Goal: Transaction & Acquisition: Purchase product/service

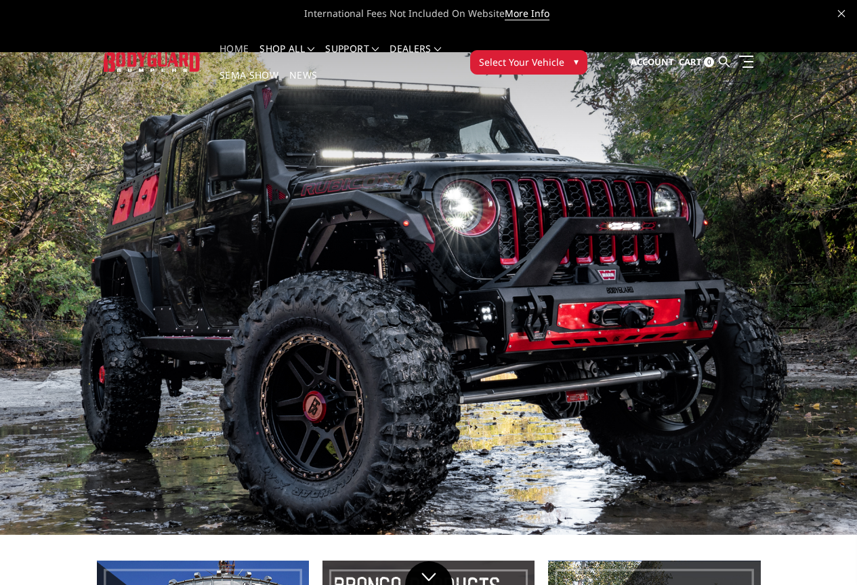
click at [64, 248] on img at bounding box center [428, 293] width 857 height 482
drag, startPoint x: 64, startPoint y: 237, endPoint x: 601, endPoint y: 315, distance: 543.4
click at [475, 300] on img at bounding box center [428, 293] width 857 height 482
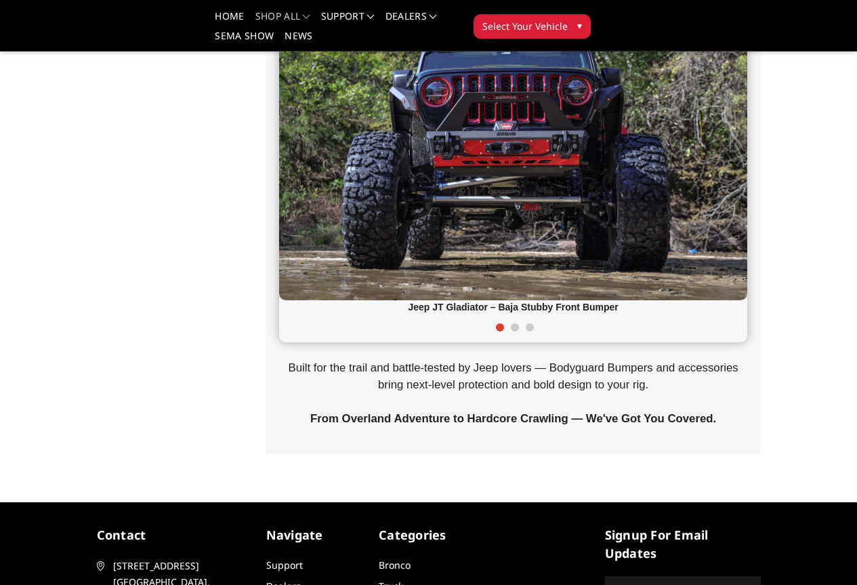
scroll to position [271, 0]
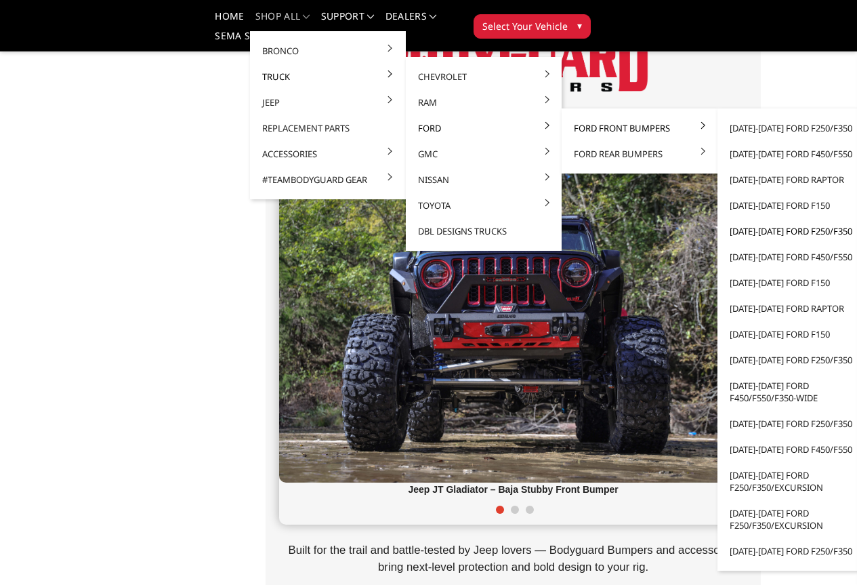
click at [731, 232] on link "[DATE]-[DATE] Ford F250/F350" at bounding box center [795, 231] width 145 height 26
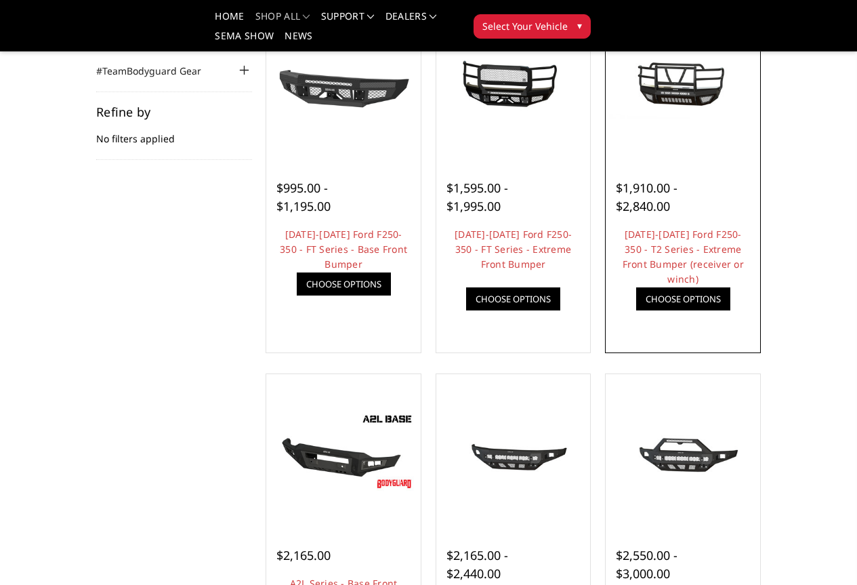
scroll to position [135, 0]
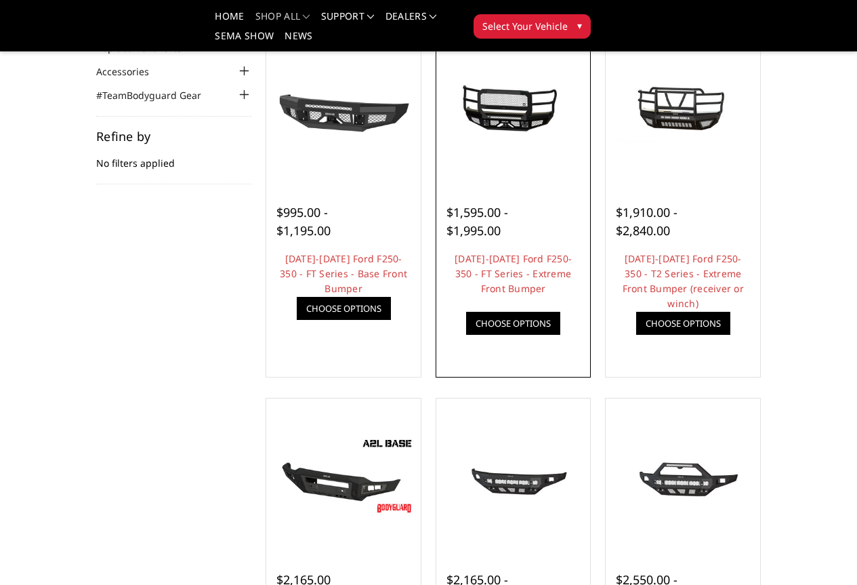
click at [0, 0] on img at bounding box center [0, 0] width 0 height 0
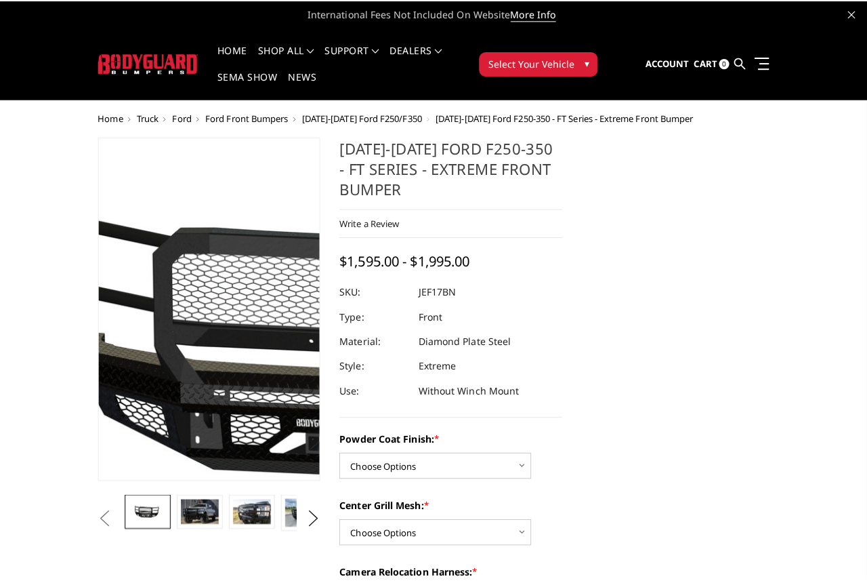
scroll to position [68, 0]
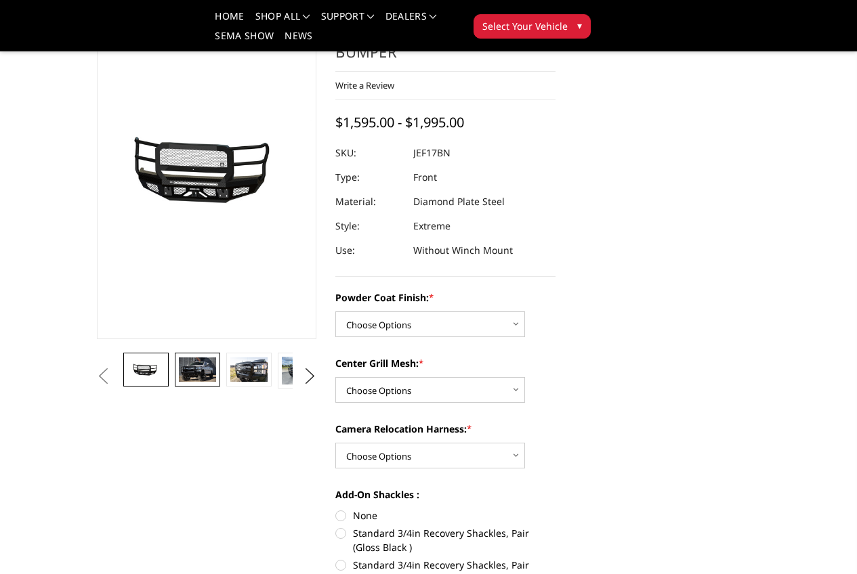
click at [179, 382] on img at bounding box center [197, 370] width 37 height 24
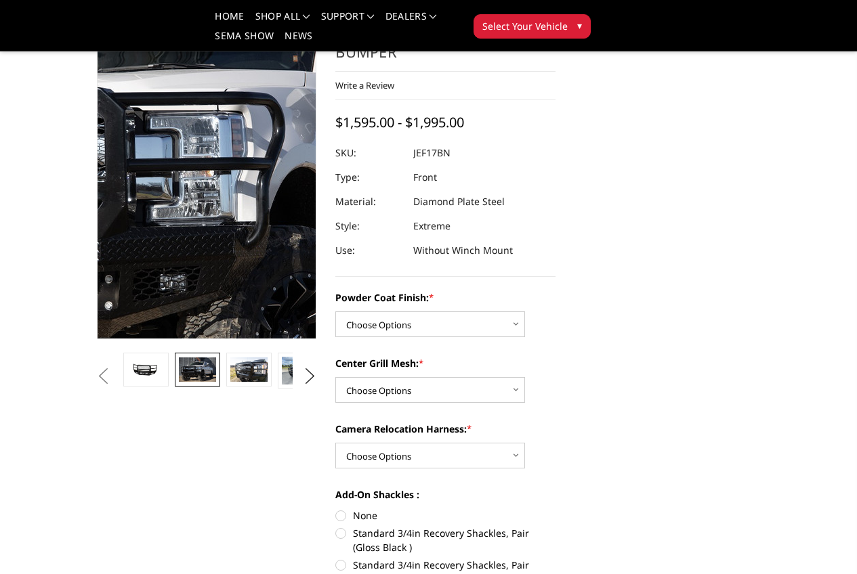
click at [200, 266] on img at bounding box center [174, 179] width 867 height 578
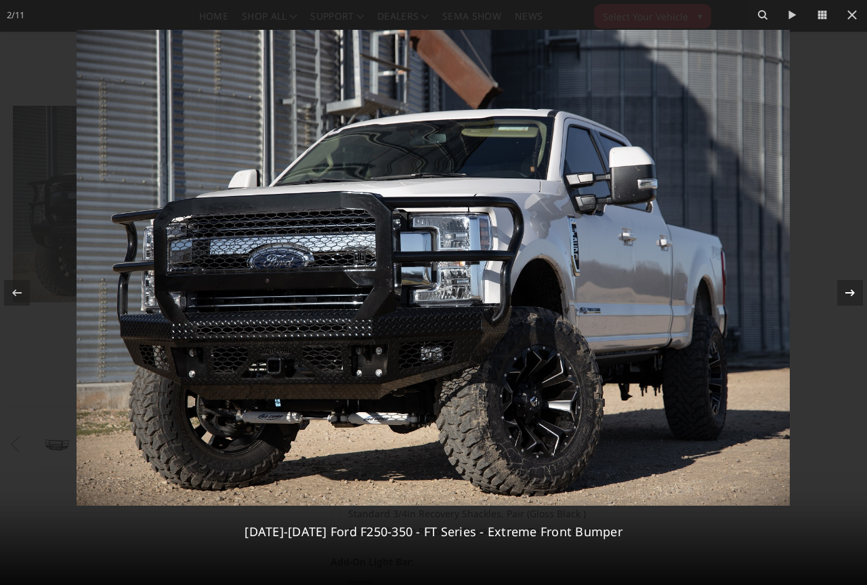
click at [845, 294] on icon at bounding box center [850, 292] width 16 height 16
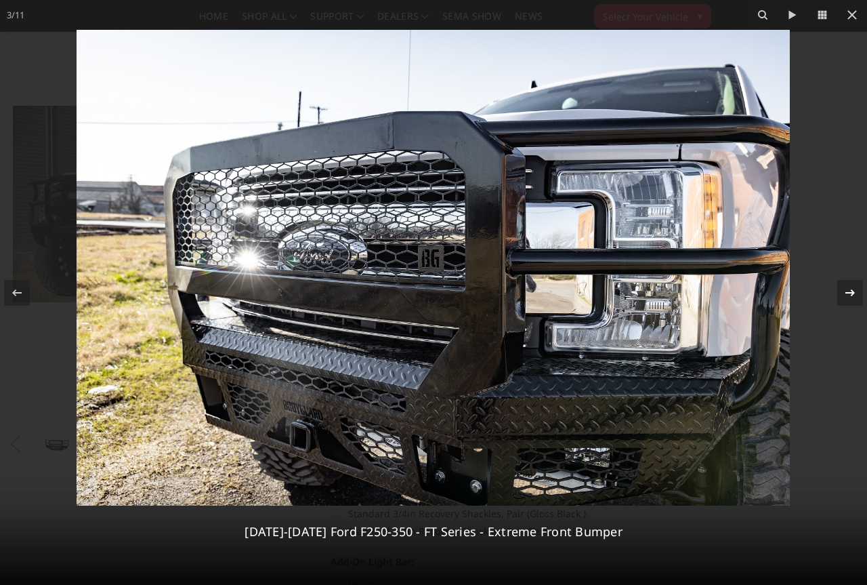
click at [846, 289] on icon at bounding box center [850, 292] width 16 height 16
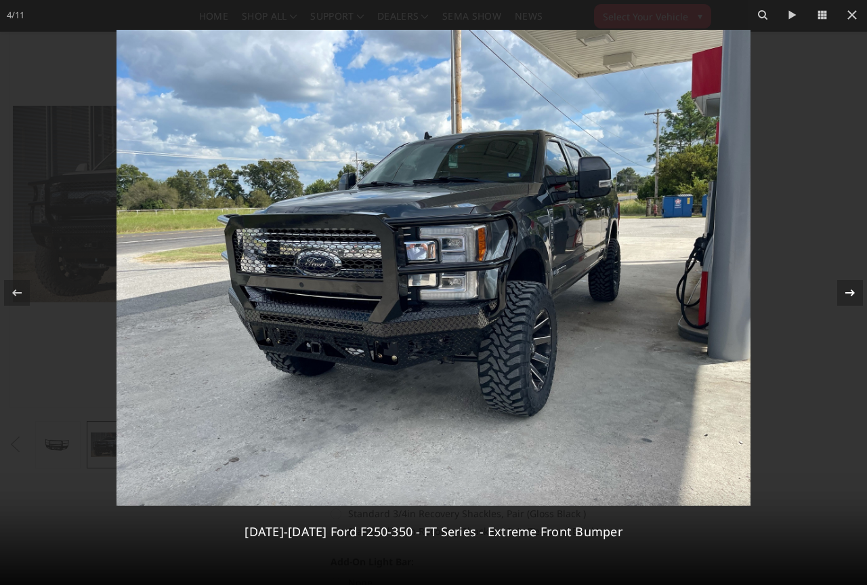
click at [846, 289] on icon at bounding box center [850, 292] width 16 height 16
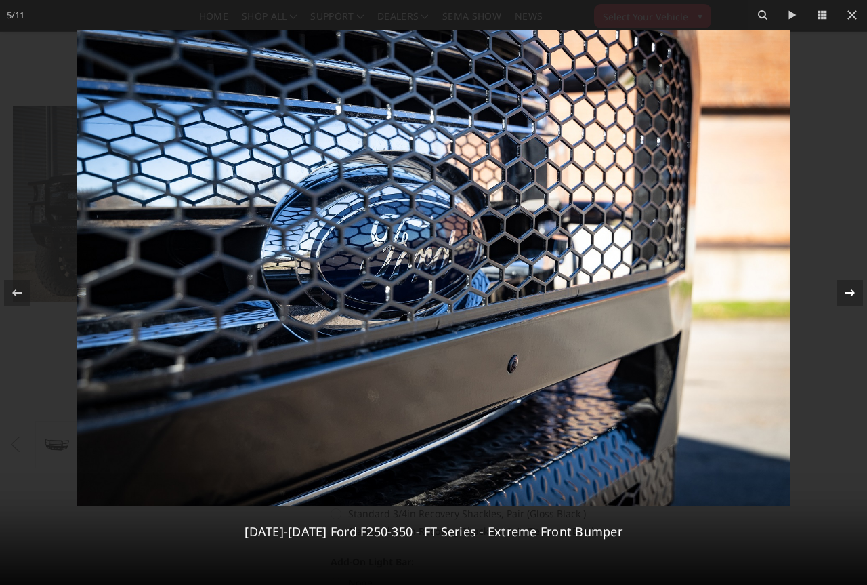
click at [846, 289] on icon at bounding box center [850, 292] width 16 height 16
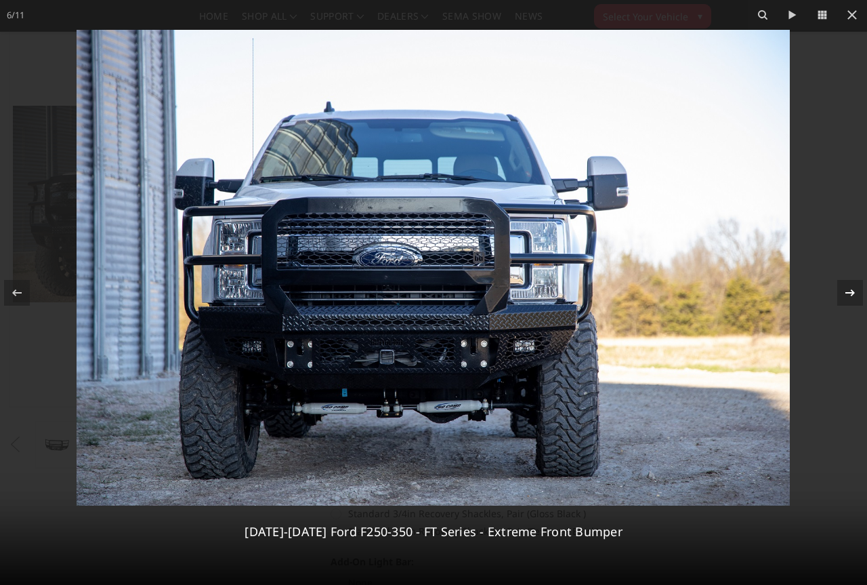
click at [846, 289] on icon at bounding box center [850, 292] width 16 height 16
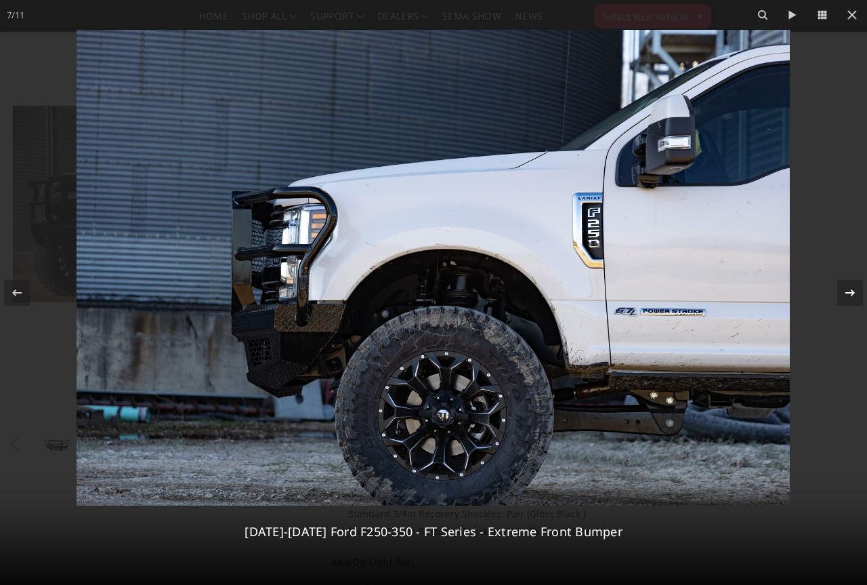
click at [848, 293] on icon at bounding box center [850, 292] width 16 height 16
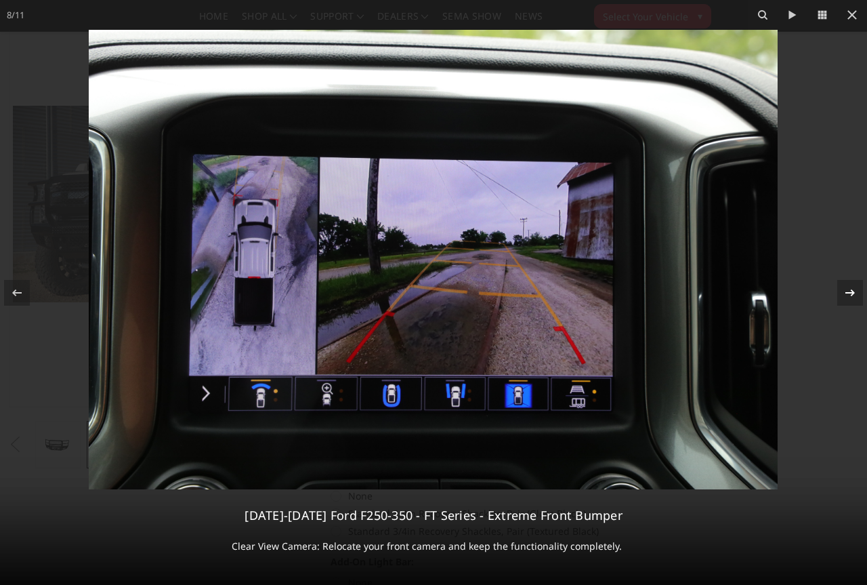
click at [849, 292] on icon at bounding box center [849, 292] width 9 height 7
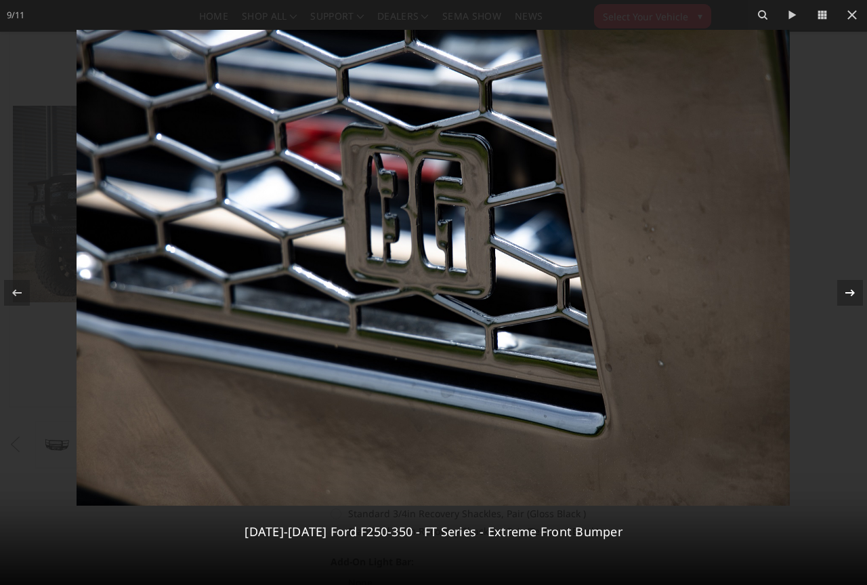
click at [847, 291] on icon at bounding box center [850, 292] width 16 height 16
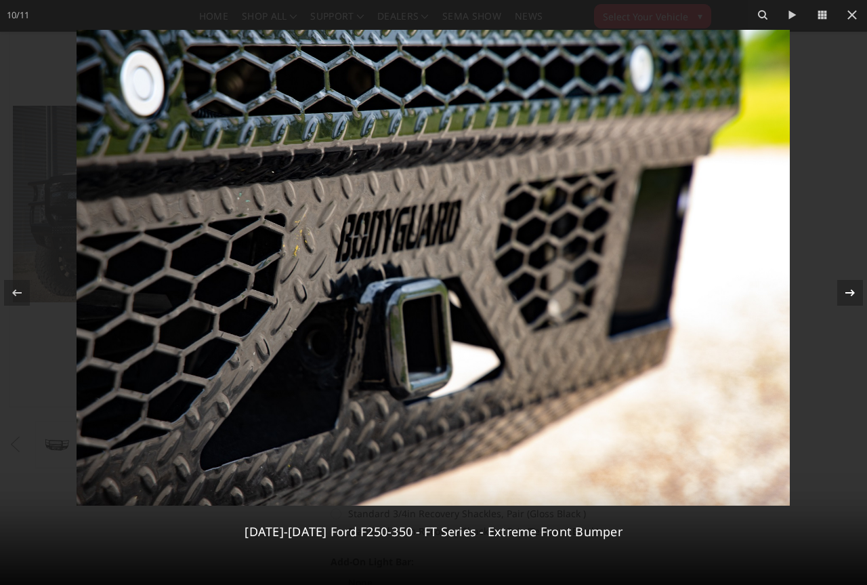
click at [838, 287] on div at bounding box center [850, 293] width 26 height 26
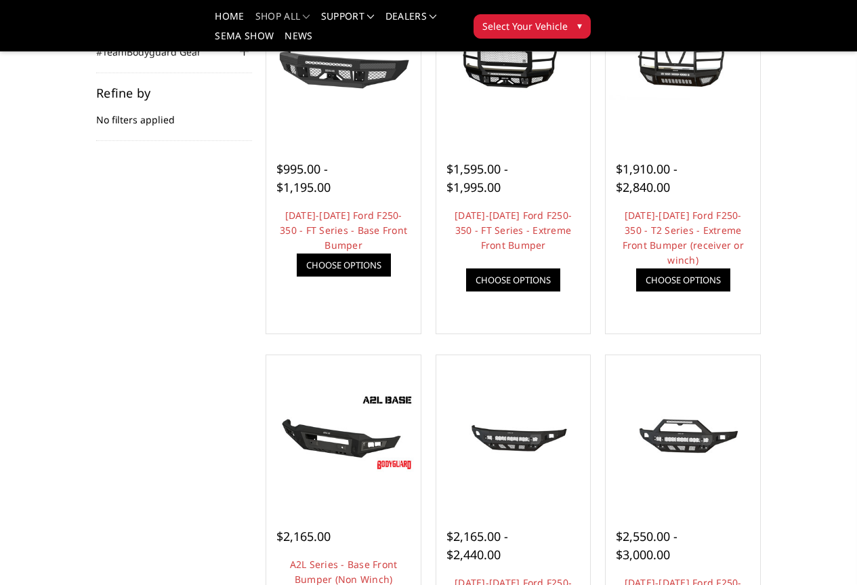
scroll to position [203, 0]
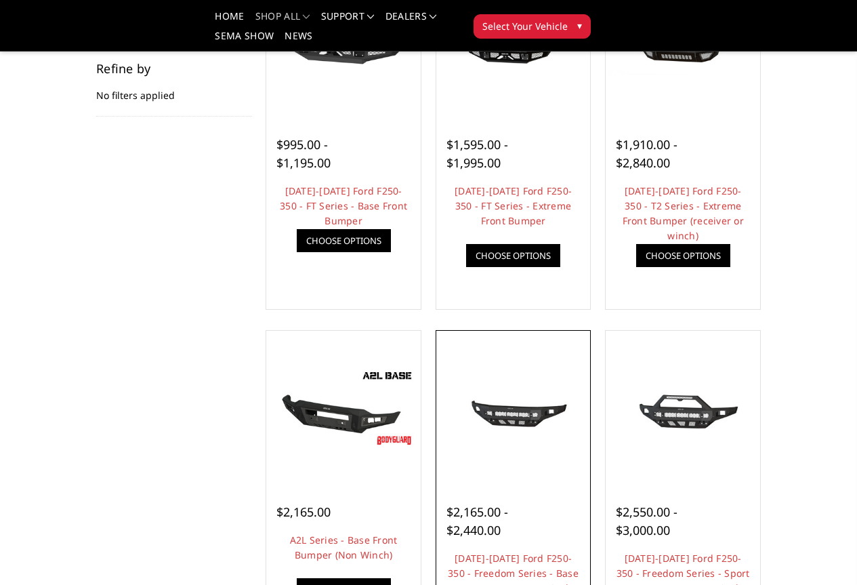
click at [0, 0] on link "Quick view" at bounding box center [0, 0] width 0 height 0
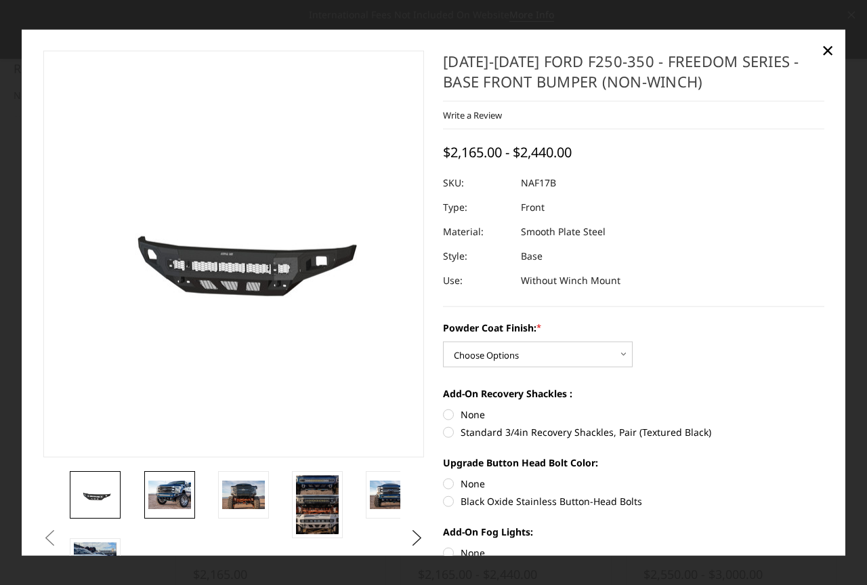
click at [155, 503] on img at bounding box center [169, 494] width 43 height 28
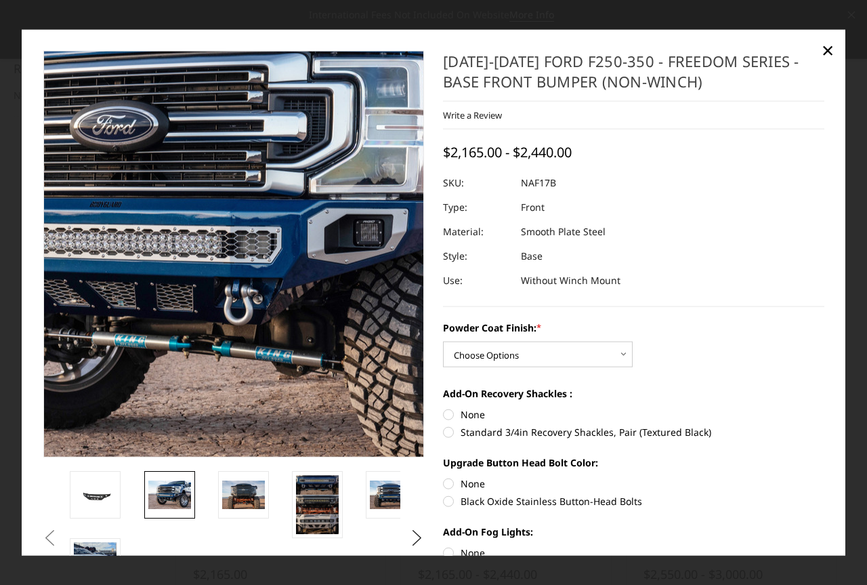
click at [245, 305] on img at bounding box center [213, 233] width 867 height 578
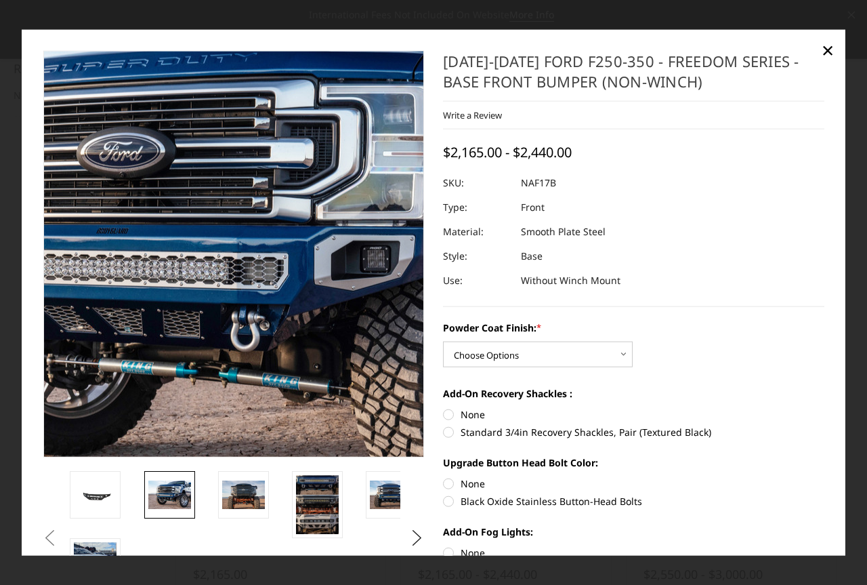
click at [240, 242] on img at bounding box center [220, 259] width 867 height 578
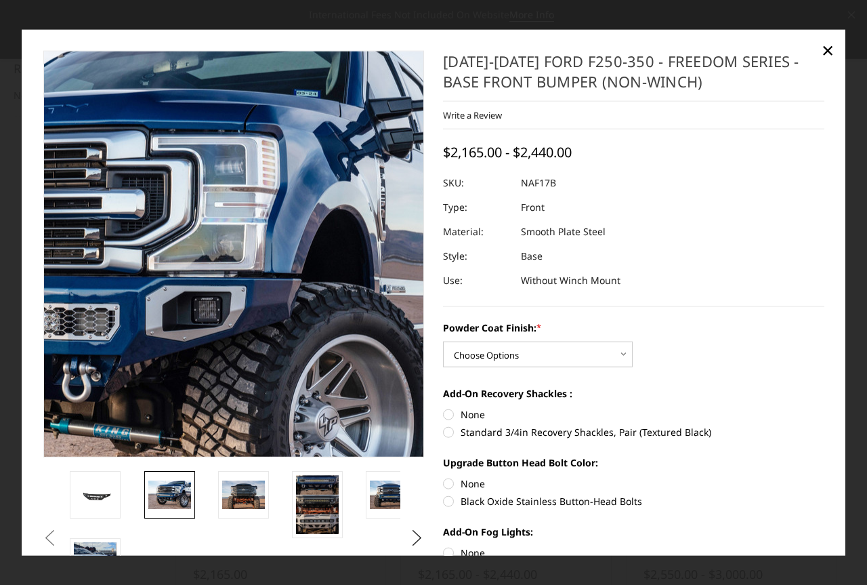
click at [369, 123] on img at bounding box center [51, 310] width 867 height 578
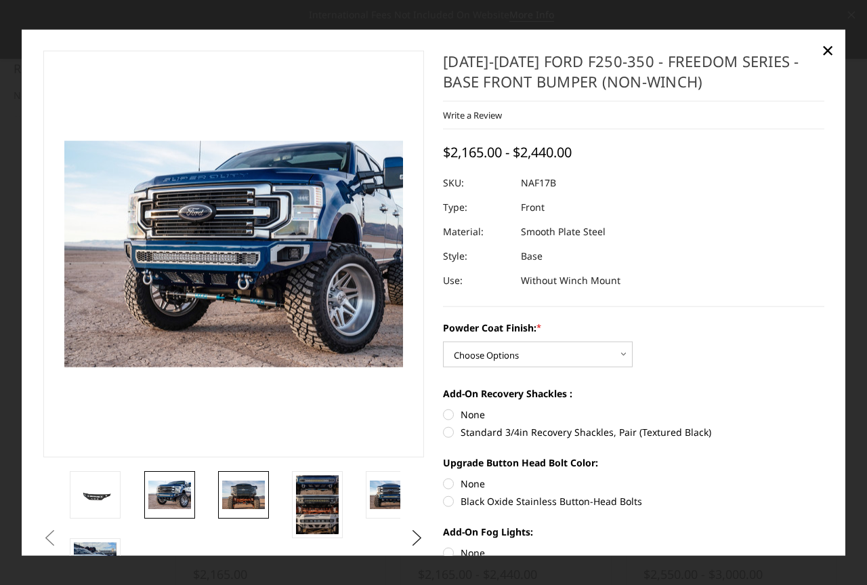
click at [249, 486] on img at bounding box center [243, 494] width 43 height 28
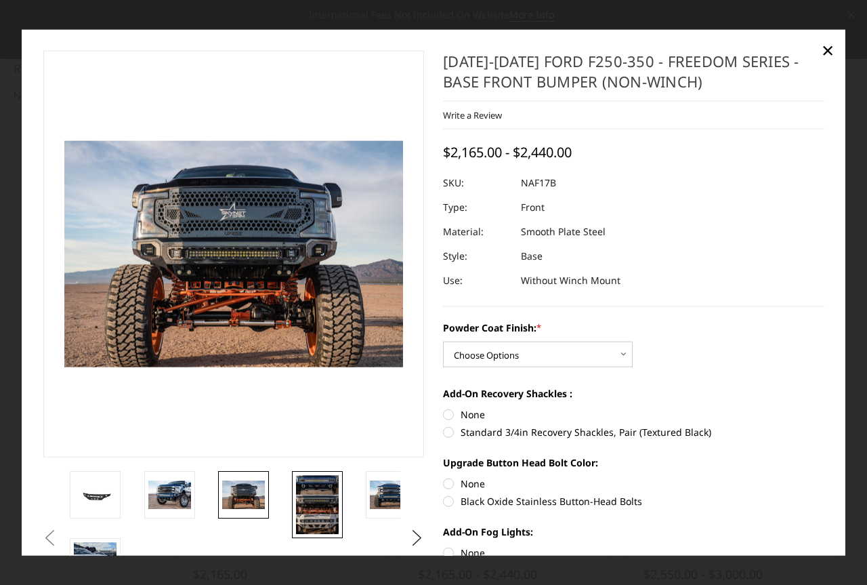
click at [328, 501] on img at bounding box center [317, 504] width 43 height 59
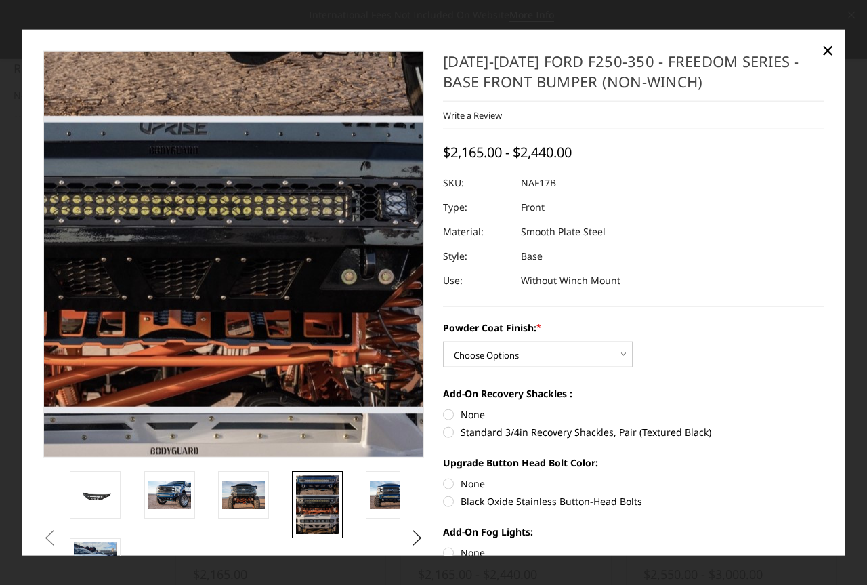
click at [309, 246] on img at bounding box center [179, 263] width 630 height 867
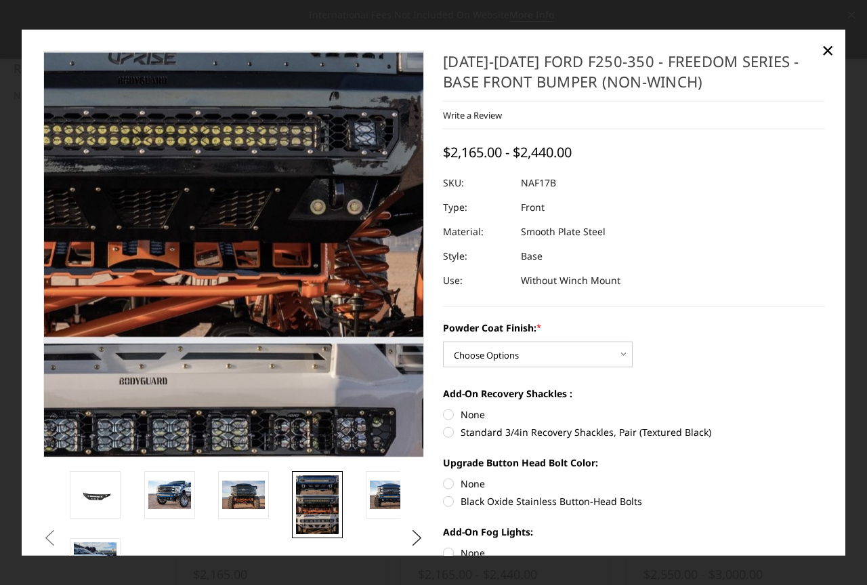
click at [356, 307] on img at bounding box center [148, 193] width 630 height 867
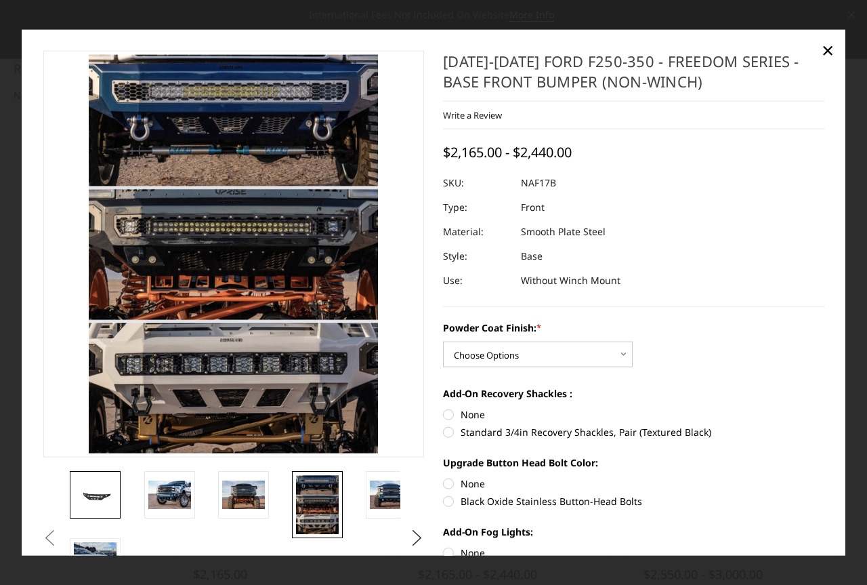
click at [81, 492] on img at bounding box center [95, 494] width 43 height 20
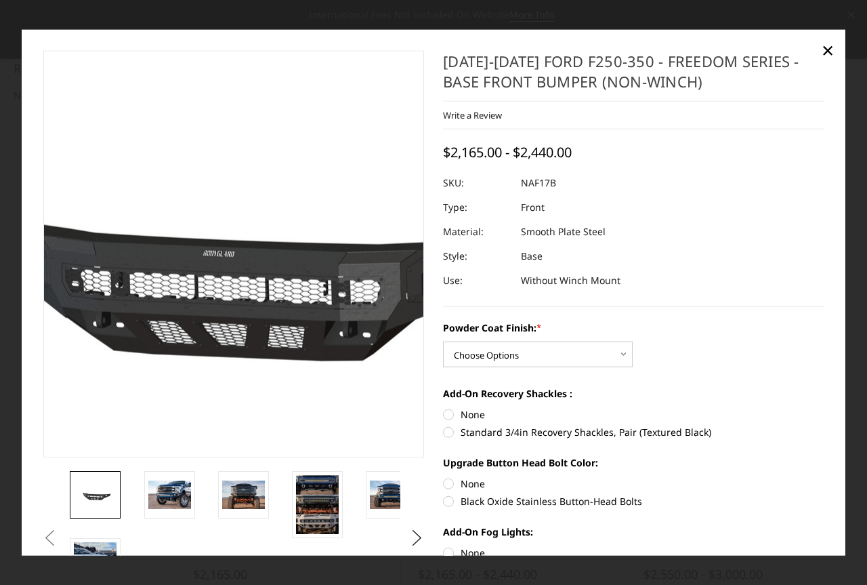
click at [228, 318] on img at bounding box center [236, 253] width 867 height 412
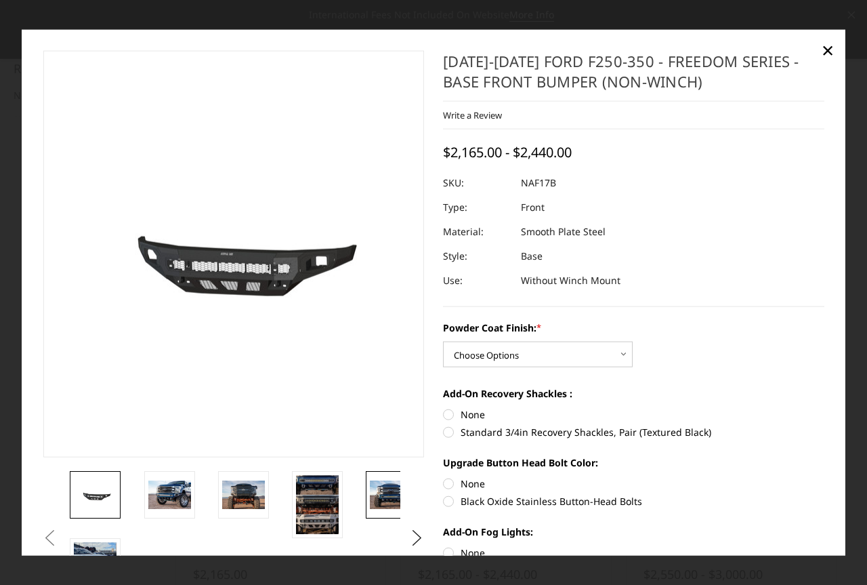
click at [380, 500] on img at bounding box center [391, 494] width 43 height 28
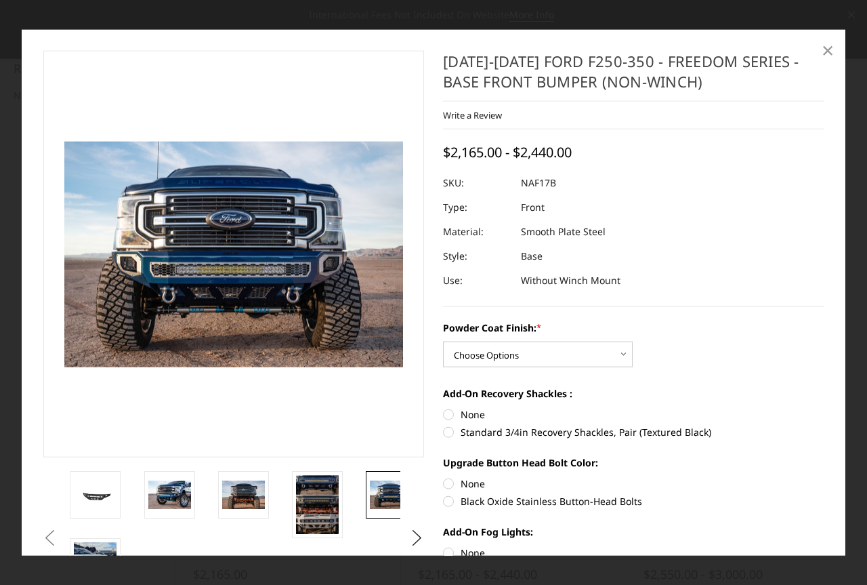
click at [824, 52] on span "×" at bounding box center [828, 49] width 12 height 29
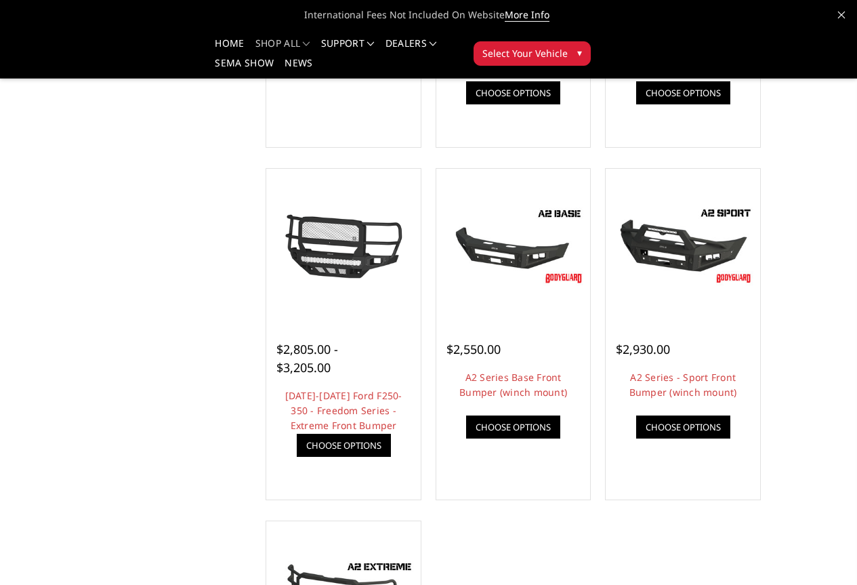
scroll to position [745, 0]
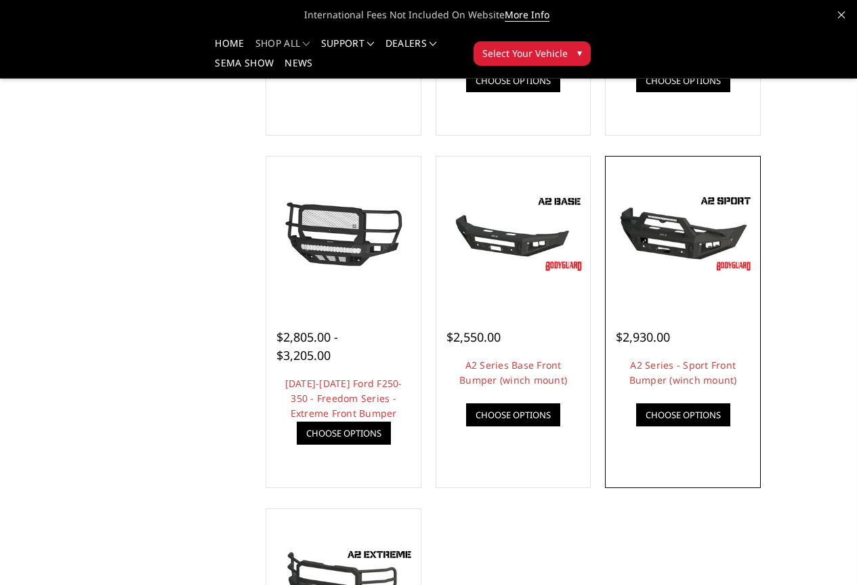
click at [722, 426] on link "Choose Options" at bounding box center [683, 414] width 94 height 23
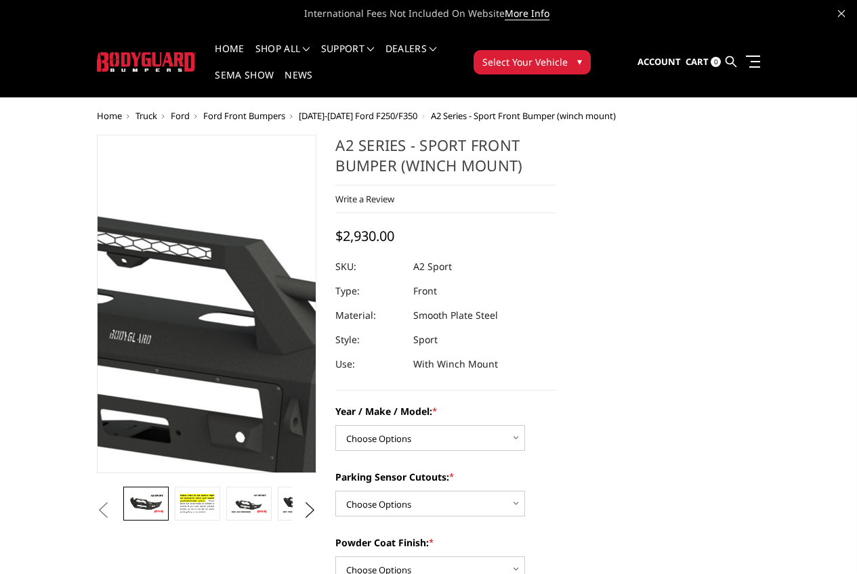
click at [161, 352] on img at bounding box center [246, 330] width 867 height 488
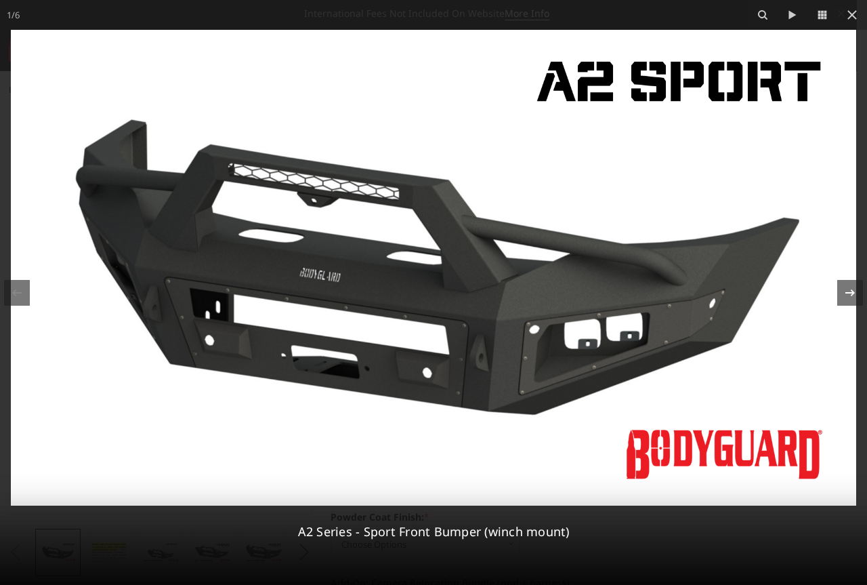
click at [845, 285] on icon at bounding box center [850, 292] width 16 height 16
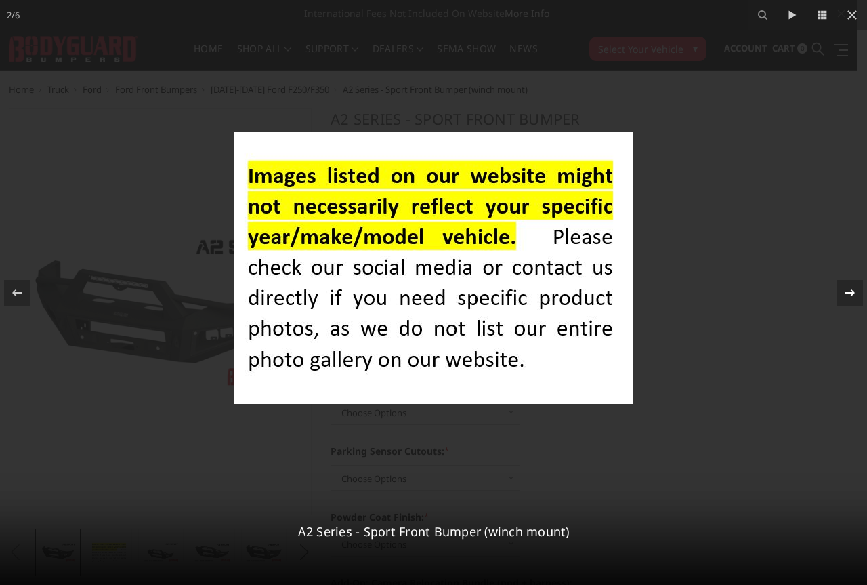
click at [845, 285] on icon at bounding box center [850, 292] width 16 height 16
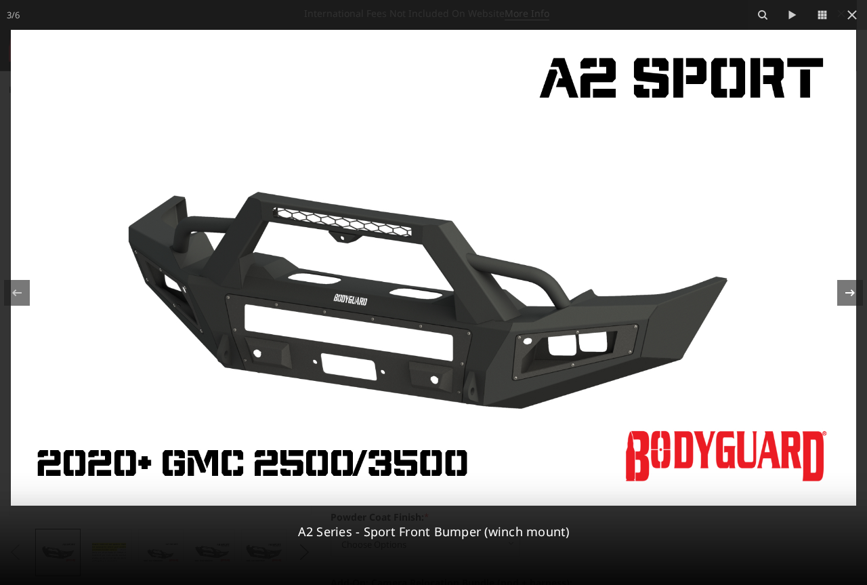
click at [845, 285] on icon at bounding box center [850, 292] width 16 height 16
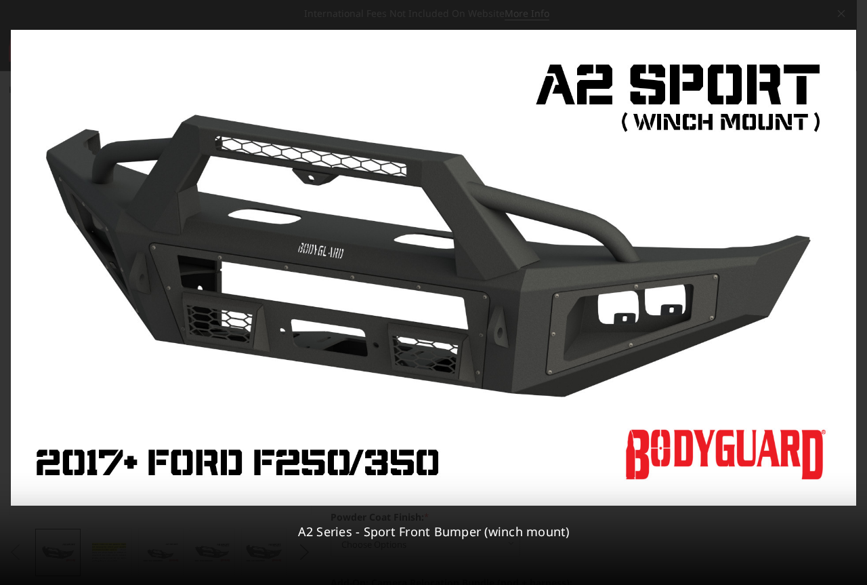
click at [845, 285] on div "4 / 6 A2 Series - Sport Front Bumper (winch mount)" at bounding box center [433, 292] width 867 height 585
click at [845, 285] on icon at bounding box center [850, 292] width 16 height 16
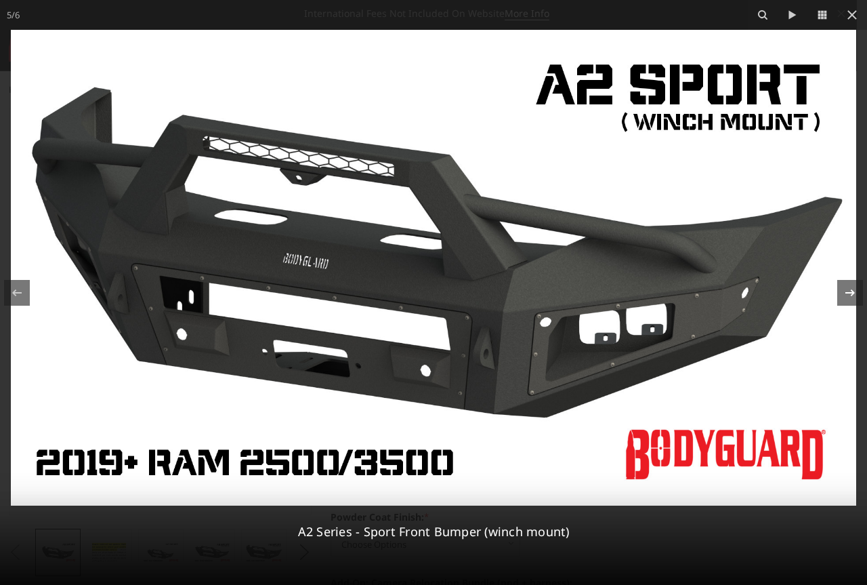
click at [845, 285] on icon at bounding box center [850, 292] width 16 height 16
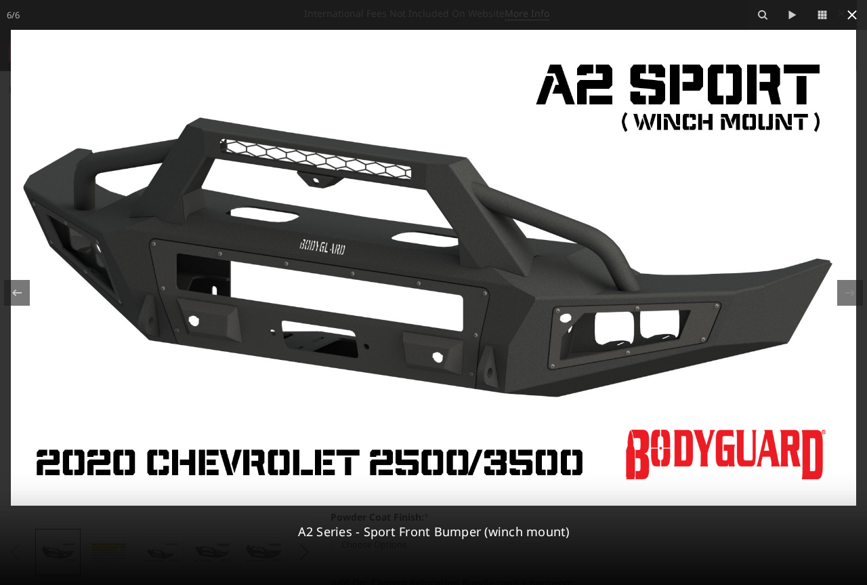
click at [849, 16] on icon at bounding box center [852, 15] width 16 height 16
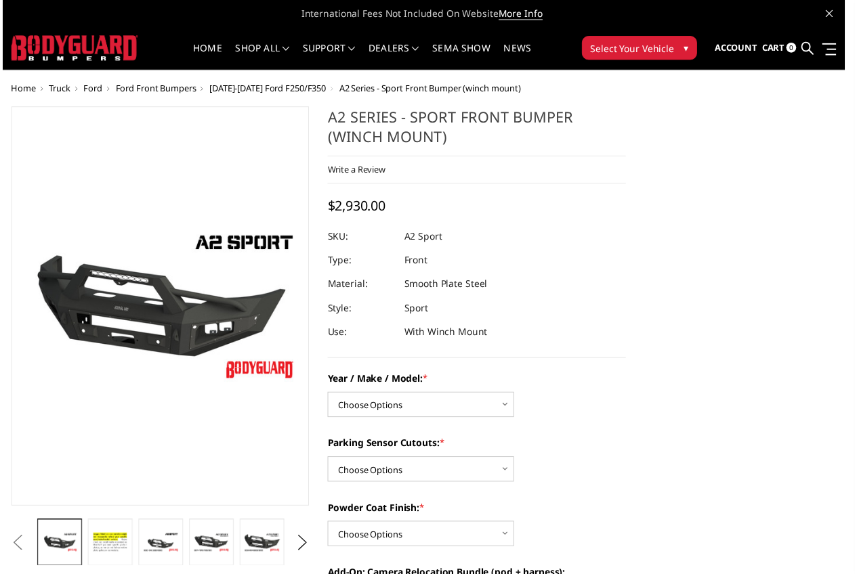
scroll to position [0, 53]
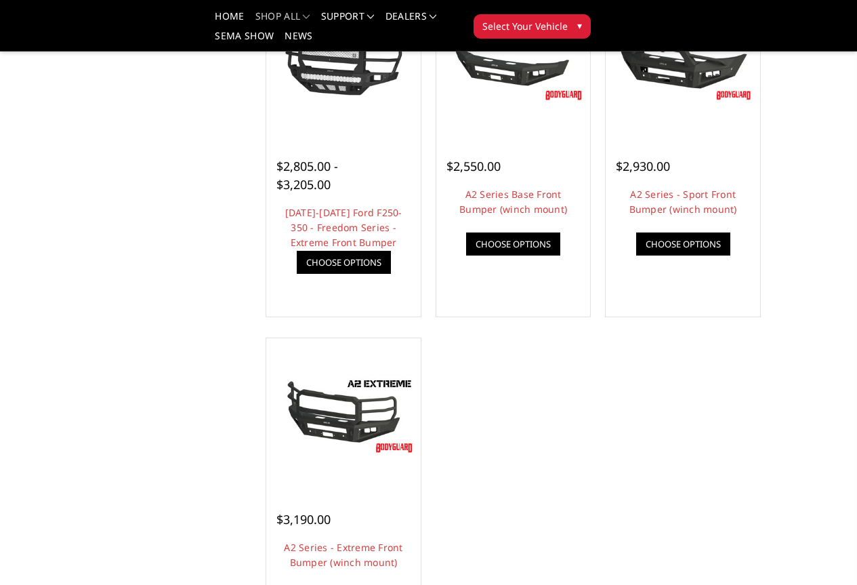
scroll to position [948, 0]
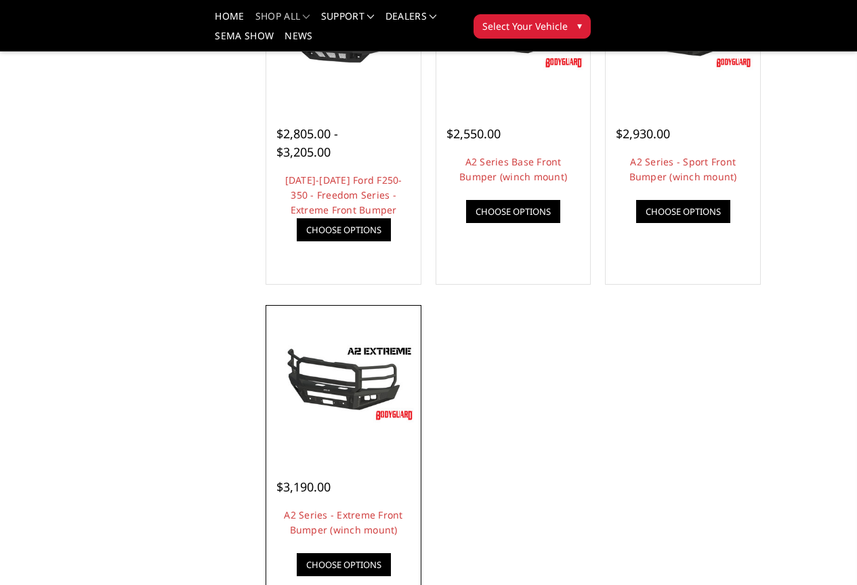
click at [280, 456] on div at bounding box center [344, 383] width 148 height 148
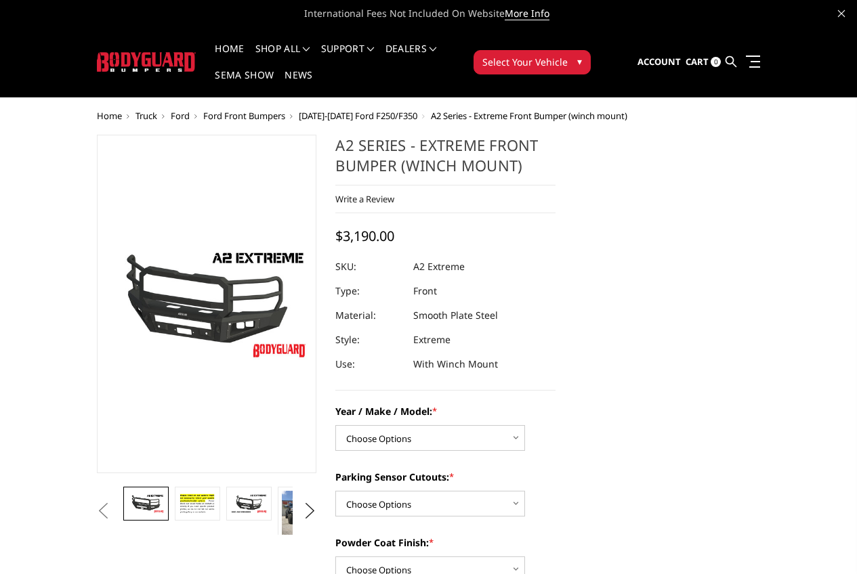
click at [156, 307] on img at bounding box center [255, 339] width 867 height 488
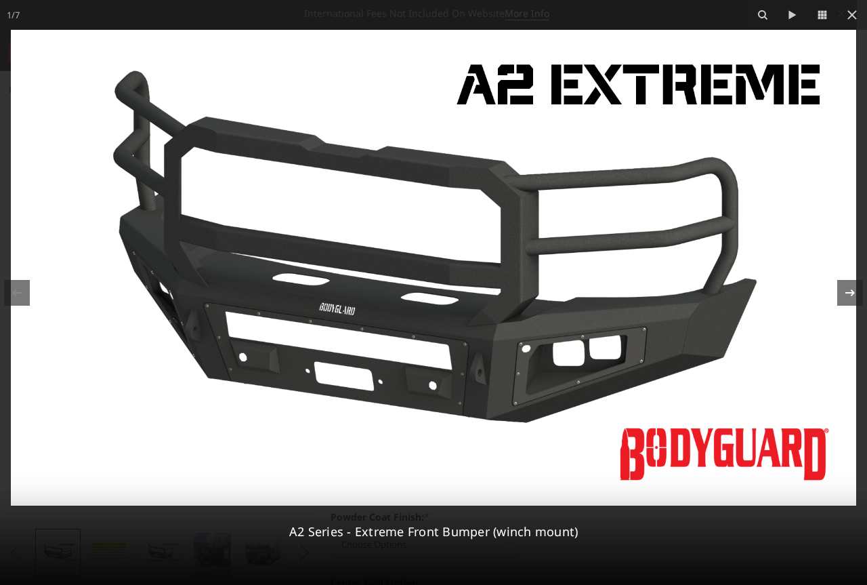
click at [851, 291] on icon at bounding box center [850, 292] width 16 height 16
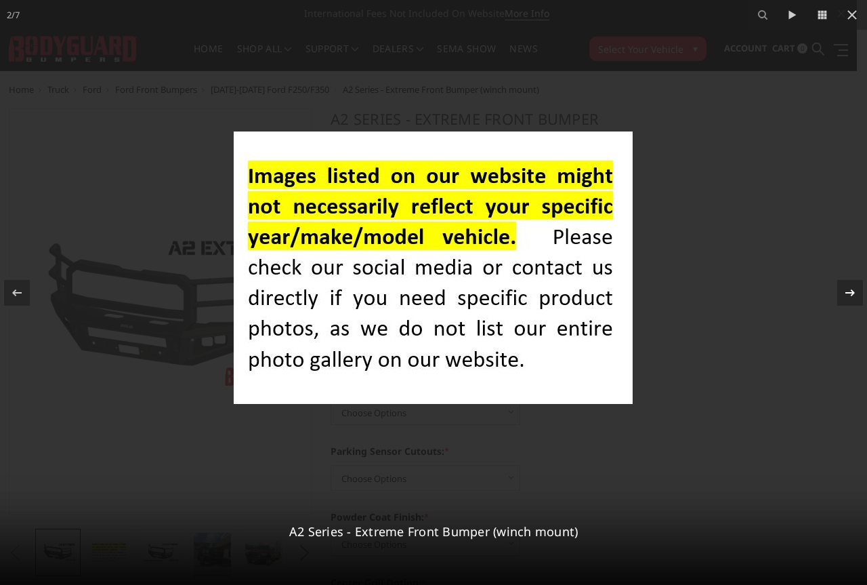
click at [851, 291] on icon at bounding box center [850, 292] width 16 height 16
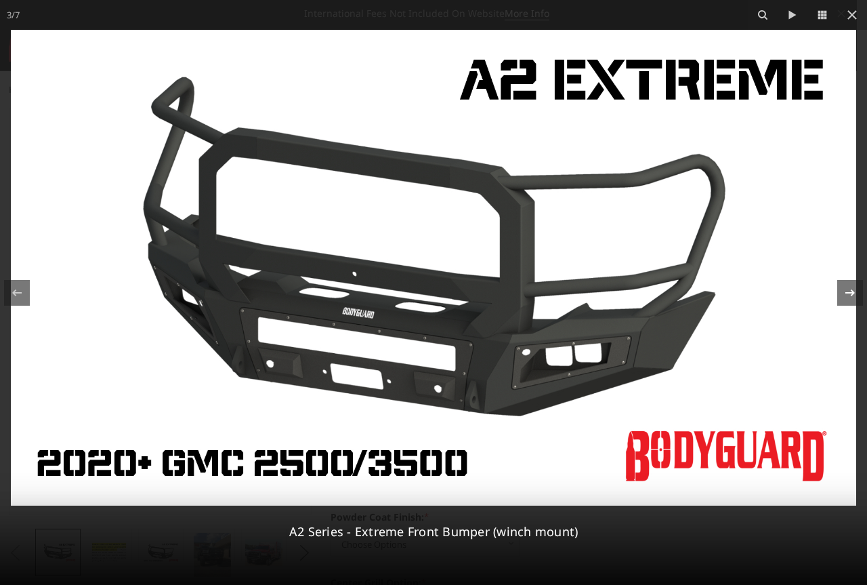
click at [851, 291] on icon at bounding box center [850, 292] width 16 height 16
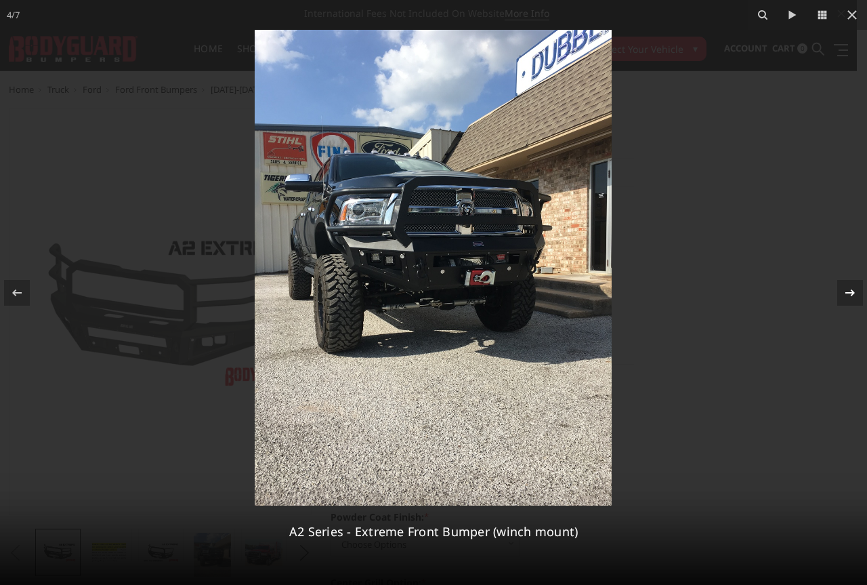
click at [851, 291] on icon at bounding box center [850, 292] width 16 height 16
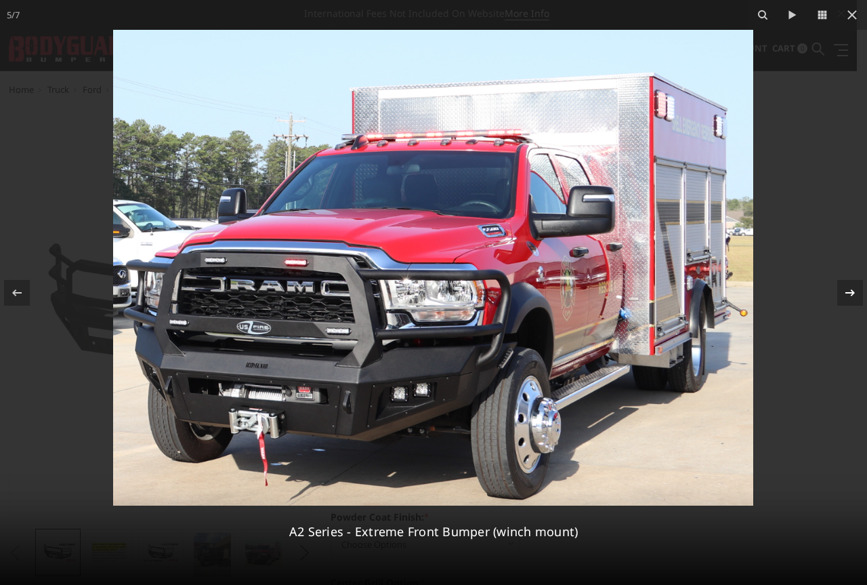
click at [851, 291] on icon at bounding box center [850, 292] width 16 height 16
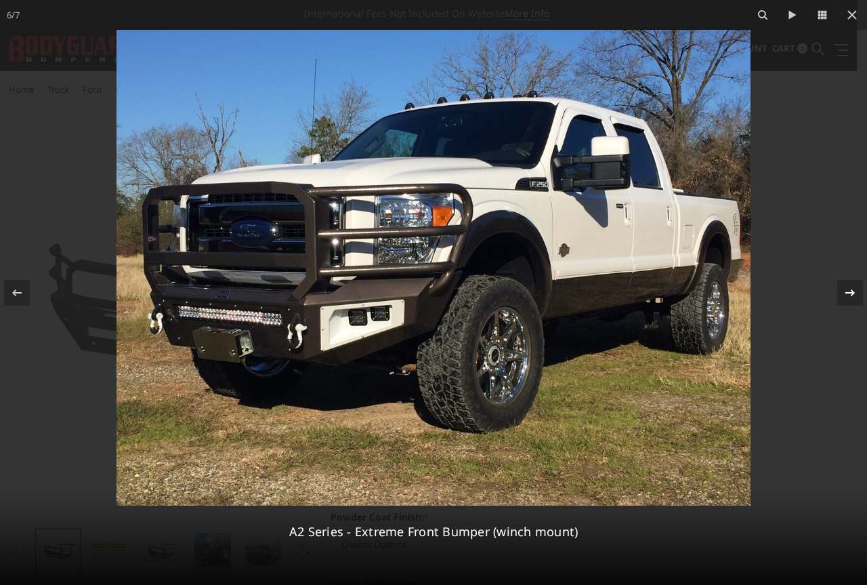
click at [850, 295] on icon at bounding box center [850, 292] width 16 height 16
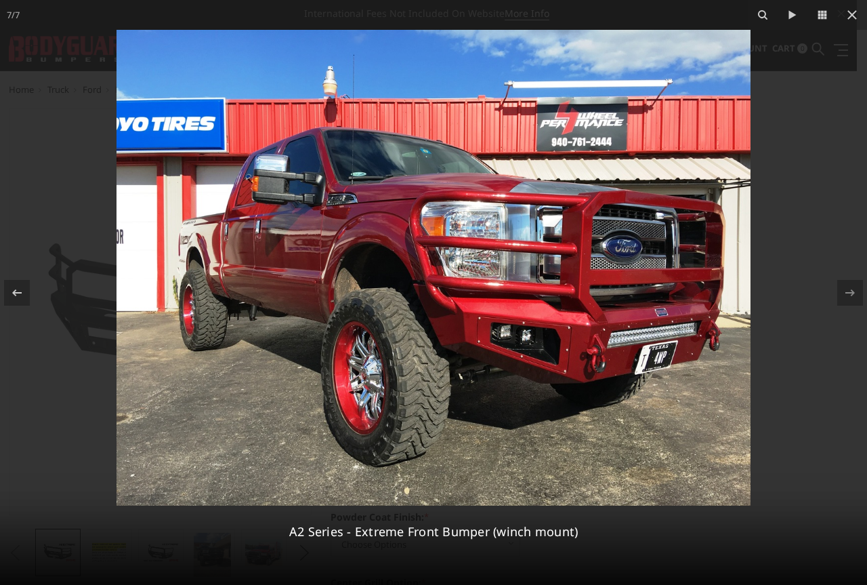
click at [850, 295] on div "7 / 7 A2 Series - Extreme Front Bumper (winch mount)" at bounding box center [433, 292] width 867 height 585
click at [7, 295] on div at bounding box center [17, 293] width 26 height 26
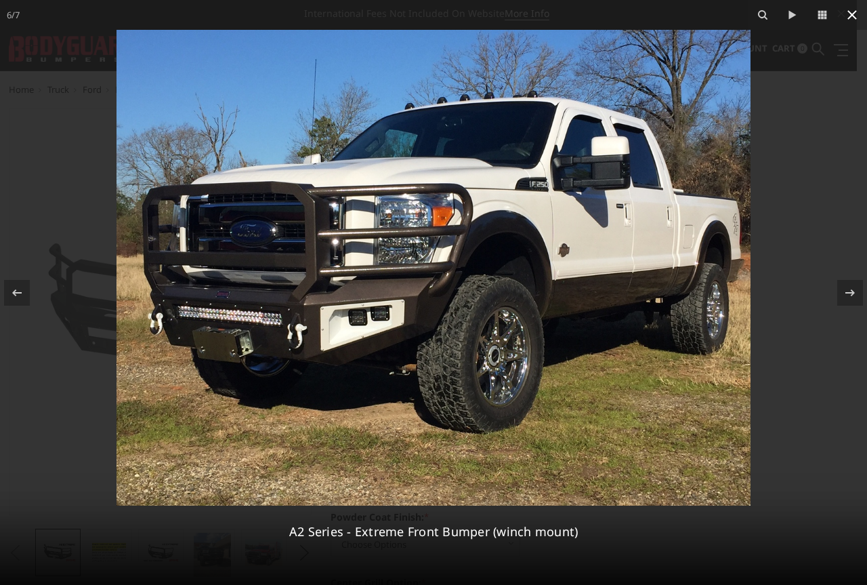
click at [847, 16] on icon at bounding box center [852, 15] width 16 height 16
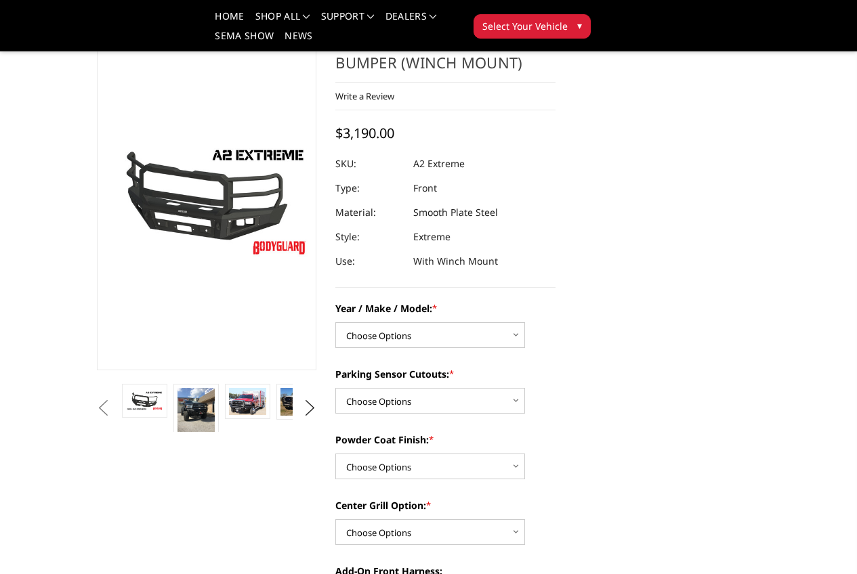
scroll to position [68, 0]
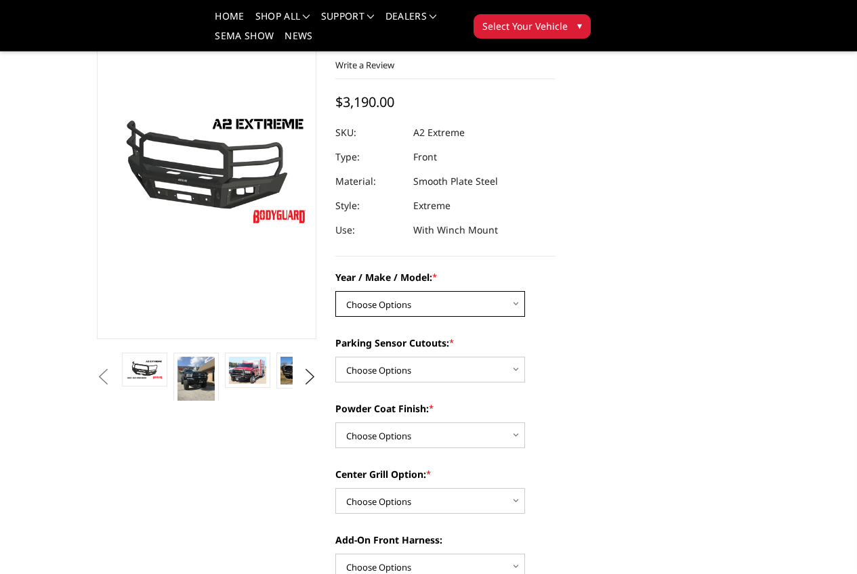
click at [513, 299] on select "Choose Options Chevrolet 20-23 2500 / 3500 Ford 17-22 F250 / F350 Ford 17-22 F4…" at bounding box center [430, 304] width 190 height 26
select select "826"
click at [335, 291] on select "Choose Options Chevrolet 20-23 2500 / 3500 Ford 17-22 F250 / F350 Ford 17-22 F4…" at bounding box center [430, 304] width 190 height 26
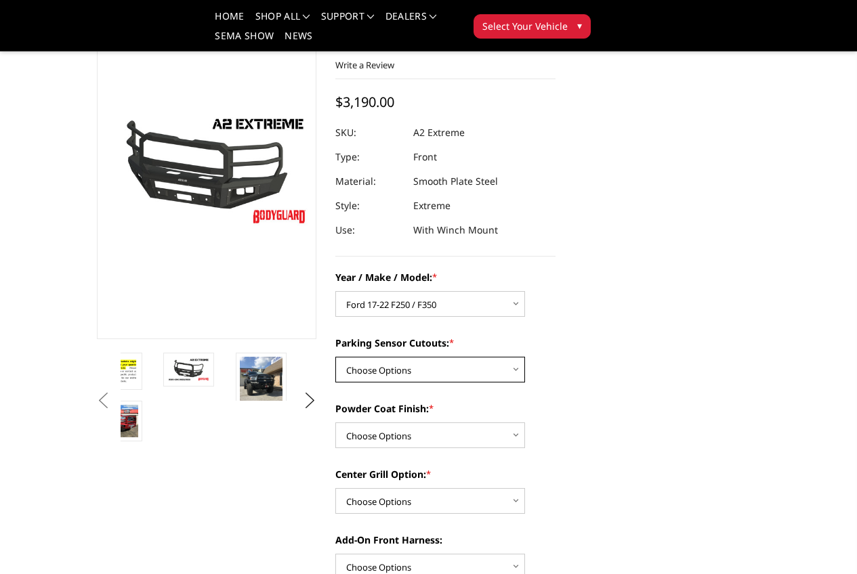
click at [451, 369] on select "Choose Options Yes - I have front parking sensors No - I do NOT have parking se…" at bounding box center [430, 370] width 190 height 26
select select "540"
click at [335, 357] on select "Choose Options Yes - I have front parking sensors No - I do NOT have parking se…" at bounding box center [430, 370] width 190 height 26
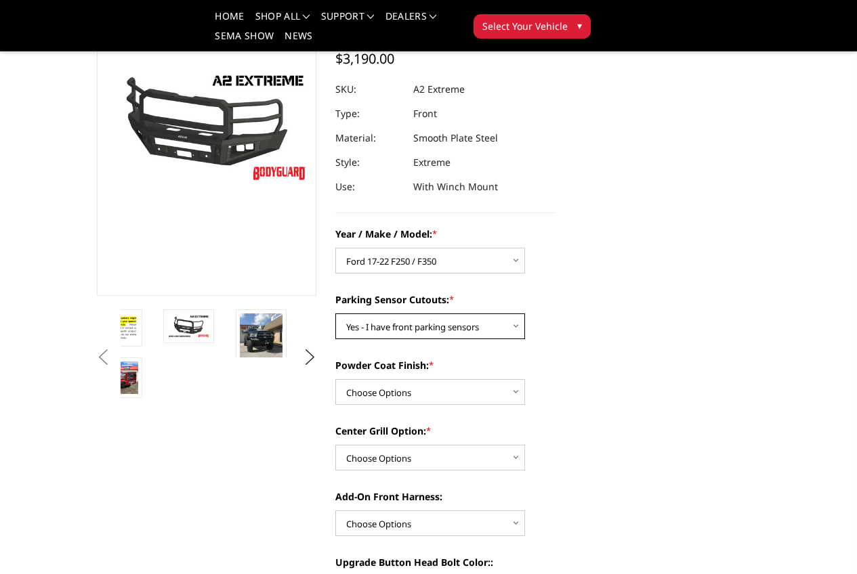
scroll to position [135, 0]
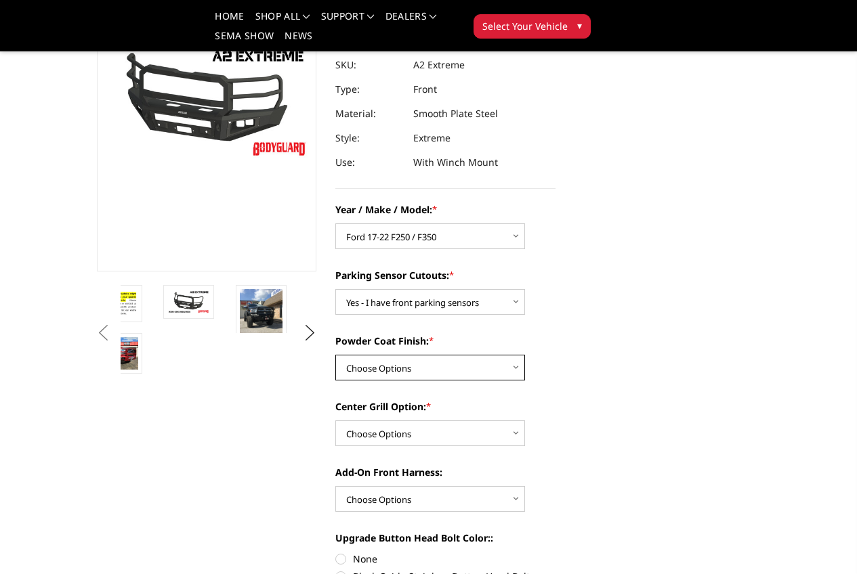
click at [426, 365] on select "Choose Options Bare metal (included) Texture Black Powder Coat" at bounding box center [430, 368] width 190 height 26
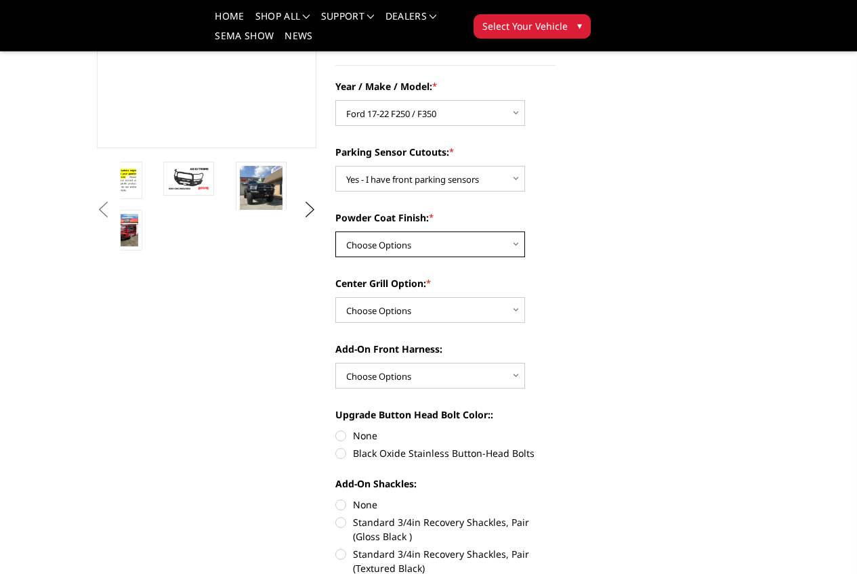
scroll to position [271, 0]
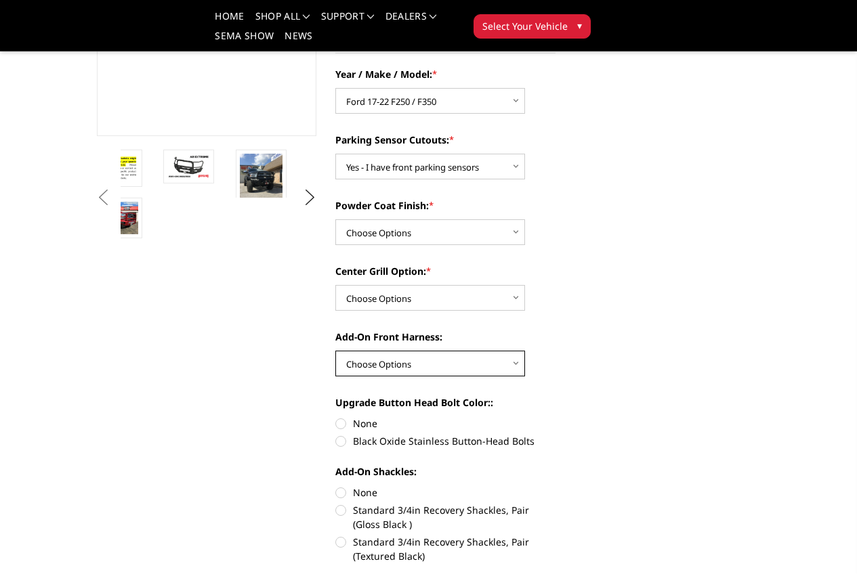
click at [421, 361] on select "Choose Options WITH front camera harness WITHOUT front camera harness" at bounding box center [430, 364] width 190 height 26
select select "1695"
click at [335, 351] on select "Choose Options WITH front camera harness WITHOUT front camera harness" at bounding box center [430, 364] width 190 height 26
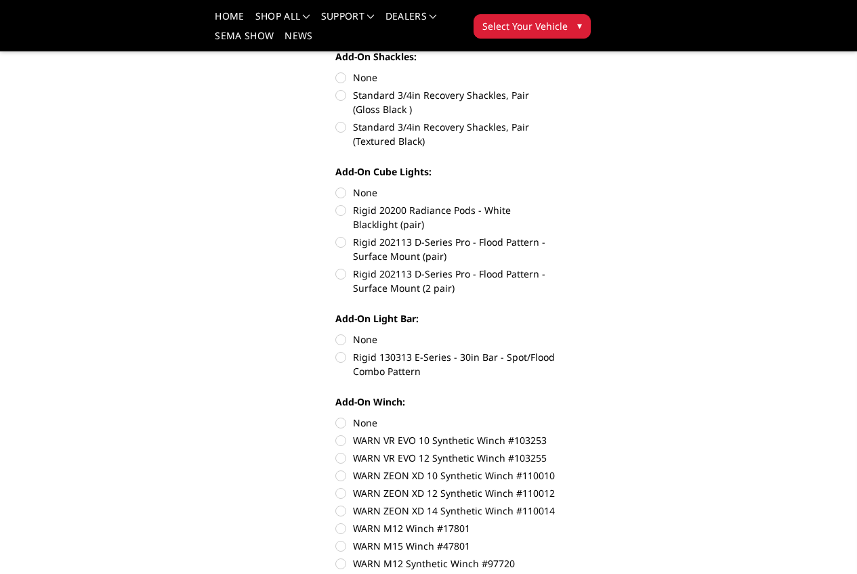
scroll to position [813, 0]
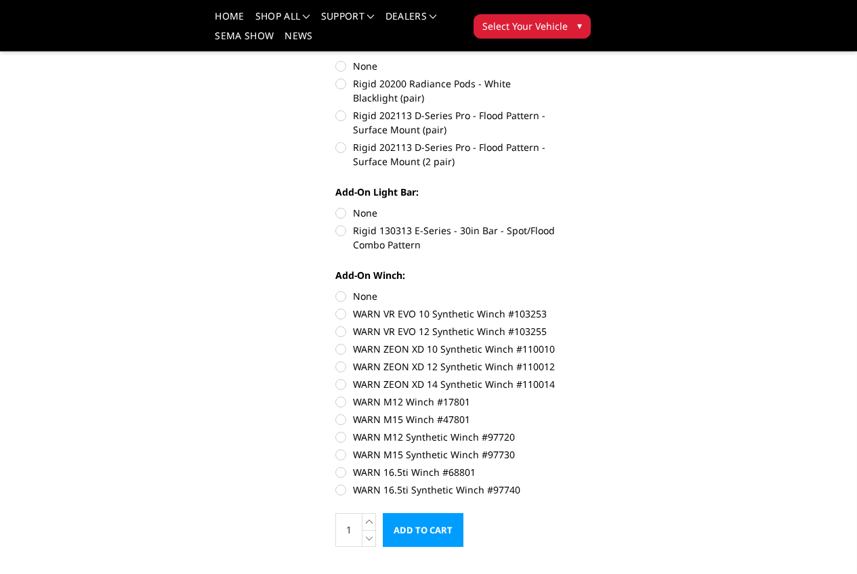
click at [426, 513] on input "Add to Cart" at bounding box center [423, 530] width 81 height 34
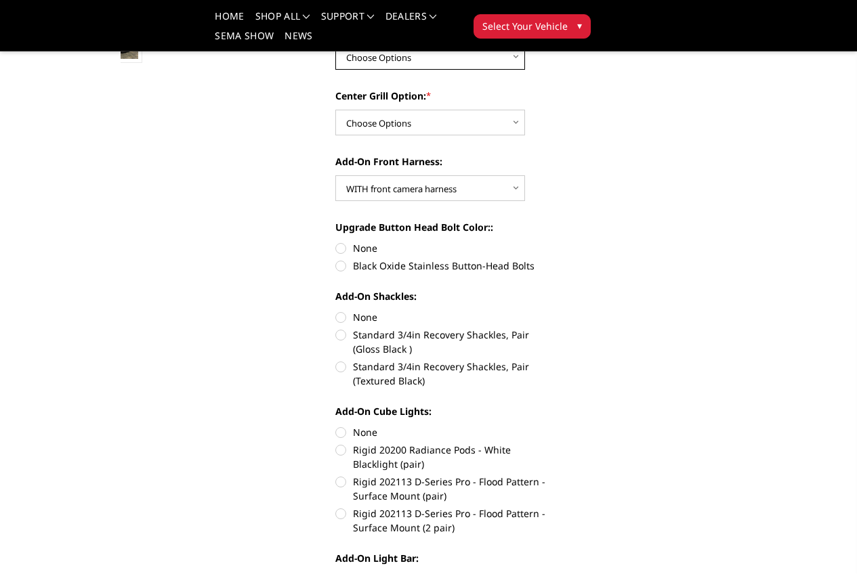
scroll to position [423, 0]
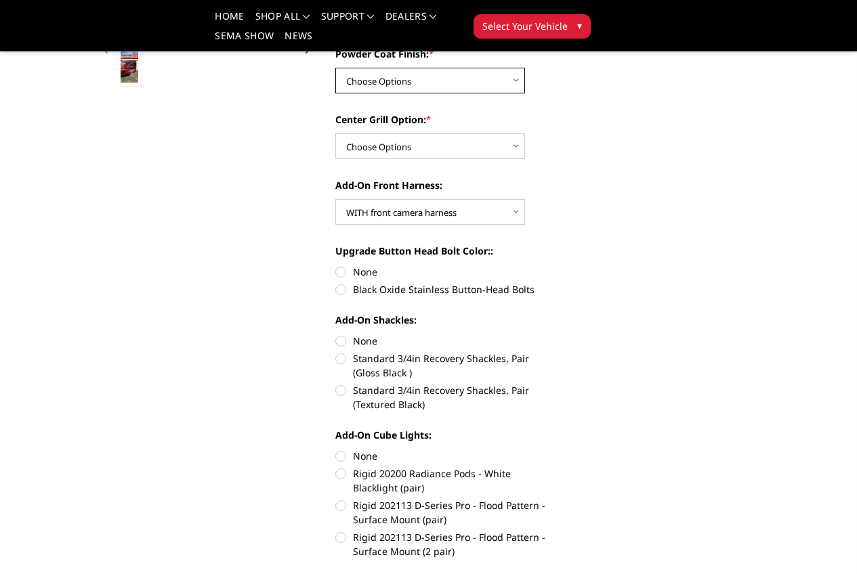
click at [482, 82] on select "Choose Options Bare metal (included) Texture Black Powder Coat" at bounding box center [430, 81] width 190 height 26
select select "520"
click at [335, 68] on select "Choose Options Bare metal (included) Texture Black Powder Coat" at bounding box center [430, 81] width 190 height 26
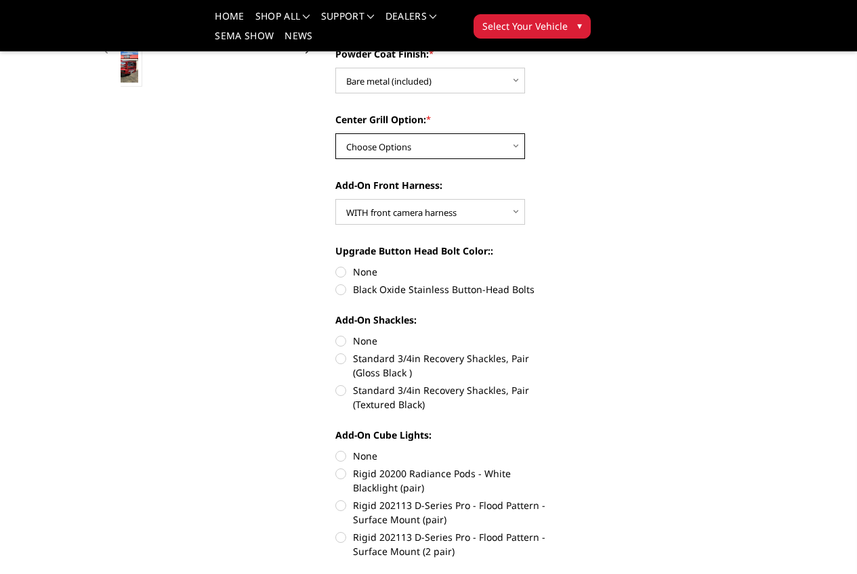
click at [420, 144] on select "Choose Options Add expanded metal in center grill Decline this option" at bounding box center [430, 146] width 190 height 26
select select "1080"
click at [335, 133] on select "Choose Options Add expanded metal in center grill Decline this option" at bounding box center [430, 146] width 190 height 26
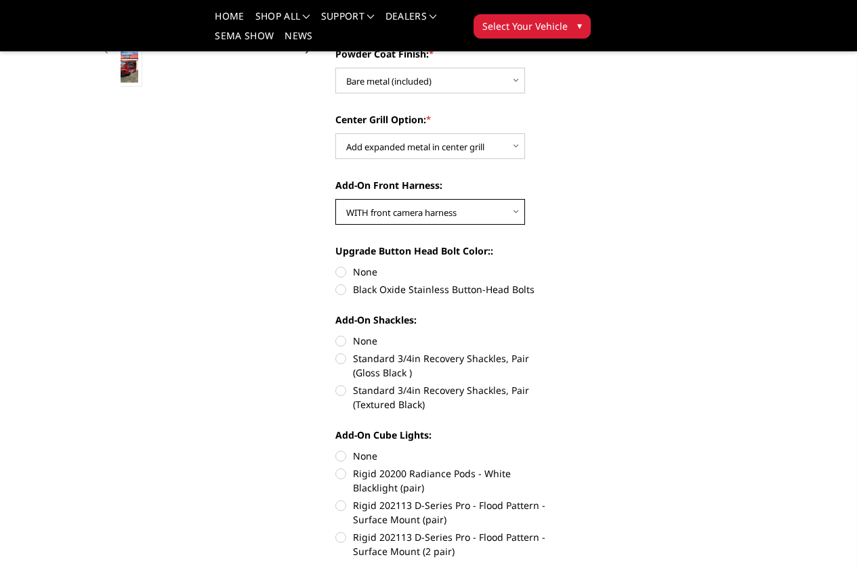
click at [463, 216] on select "Choose Options WITH front camera harness WITHOUT front camera harness" at bounding box center [430, 212] width 190 height 26
click at [335, 199] on select "Choose Options WITH front camera harness WITHOUT front camera harness" at bounding box center [430, 212] width 190 height 26
click at [338, 290] on label "Black Oxide Stainless Button-Head Bolts" at bounding box center [445, 289] width 220 height 14
click at [555, 265] on input "Black Oxide Stainless Button-Head Bolts" at bounding box center [555, 265] width 1 height 1
radio input "true"
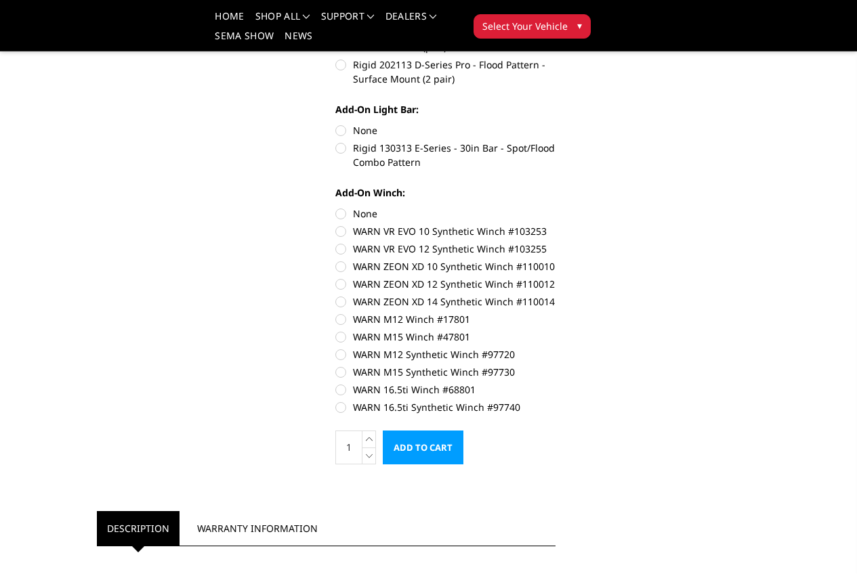
scroll to position [897, 0]
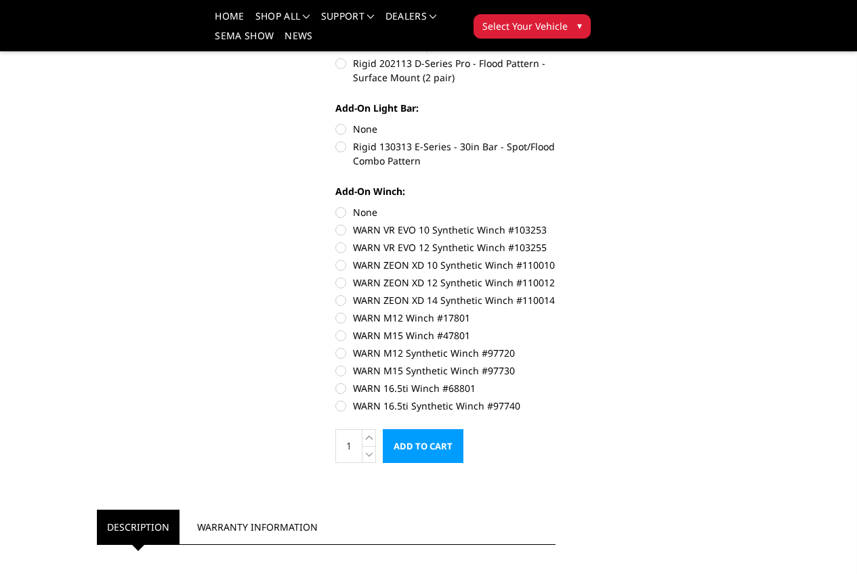
click at [424, 429] on input "Add to Cart" at bounding box center [423, 446] width 81 height 34
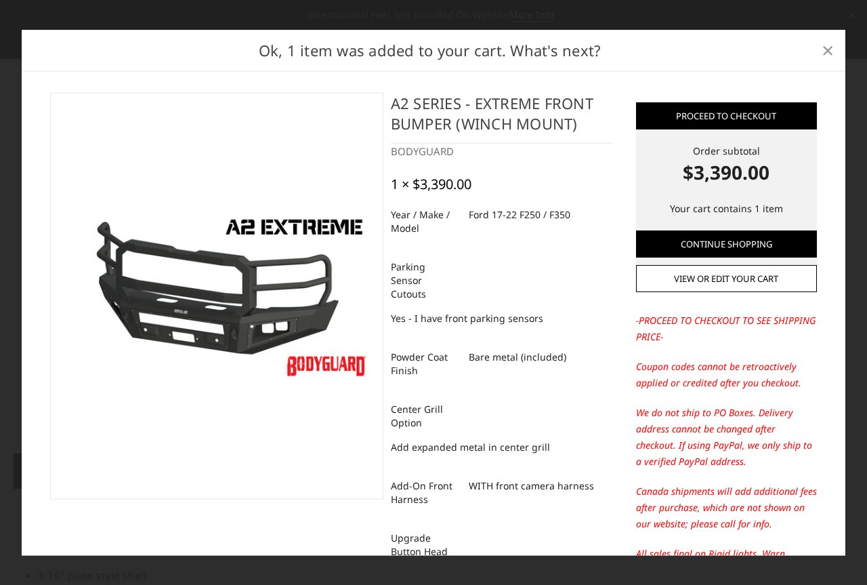
click at [828, 49] on span "×" at bounding box center [828, 49] width 12 height 29
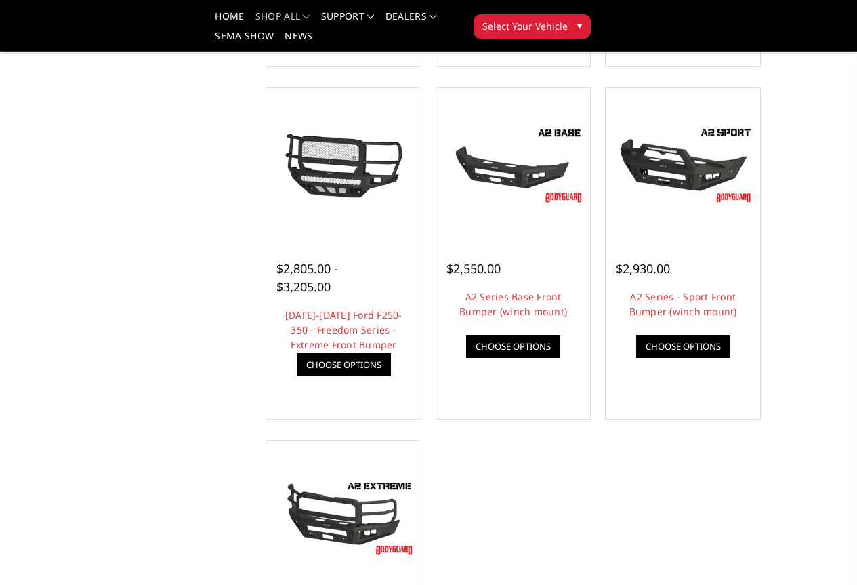
scroll to position [813, 0]
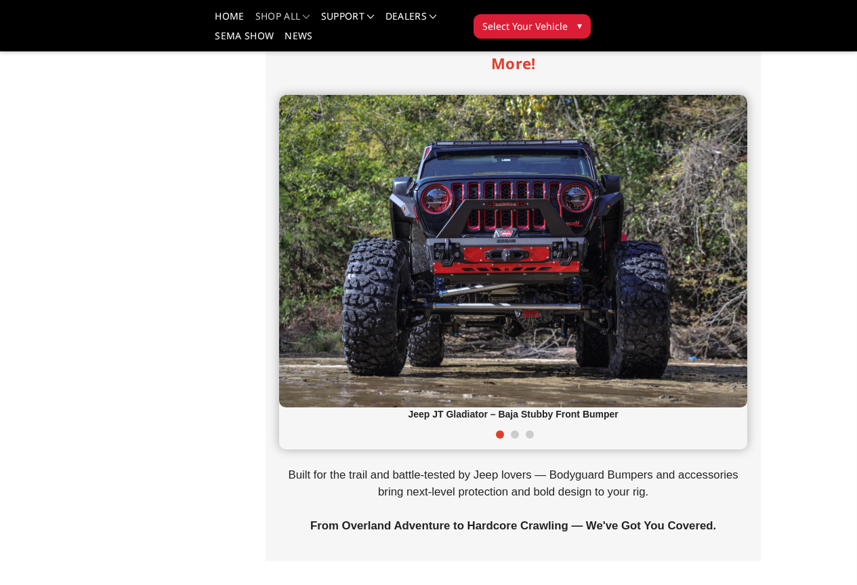
scroll to position [271, 0]
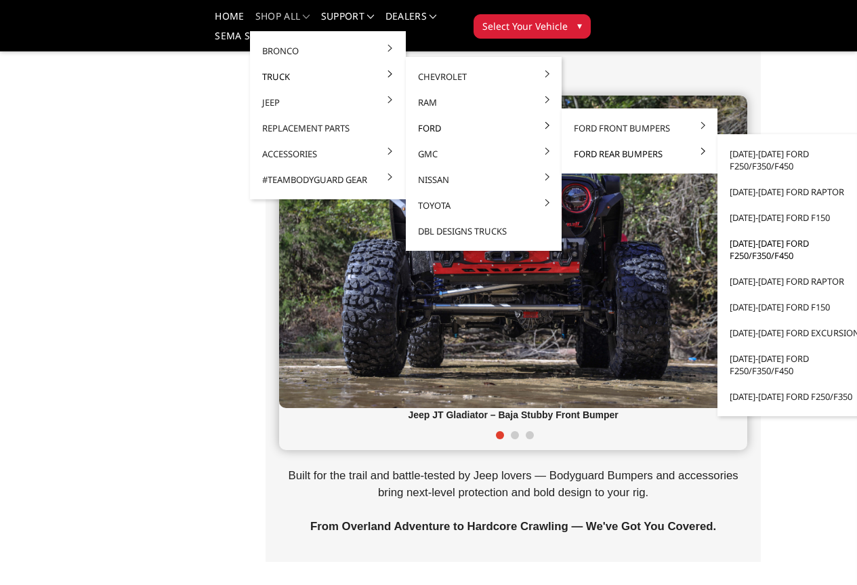
click at [737, 245] on link "[DATE]-[DATE] Ford F250/F350/F450" at bounding box center [795, 249] width 145 height 38
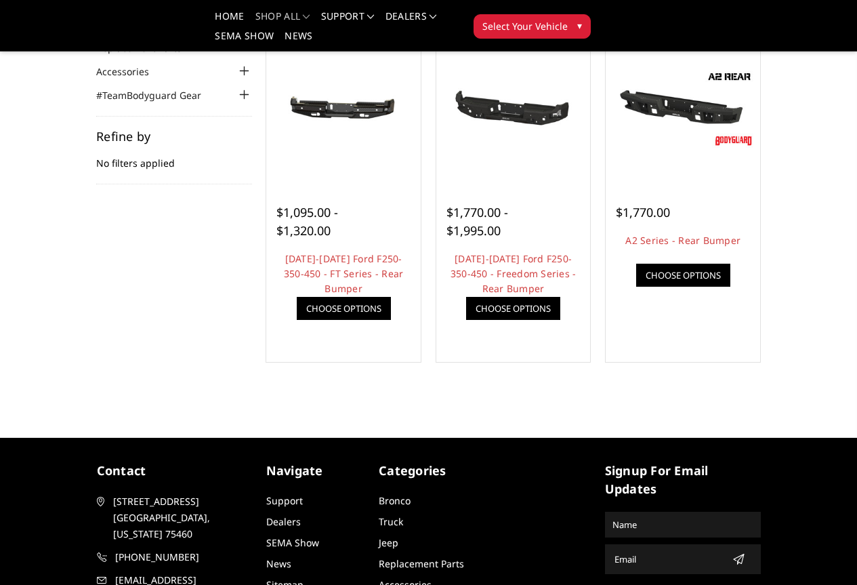
scroll to position [68, 0]
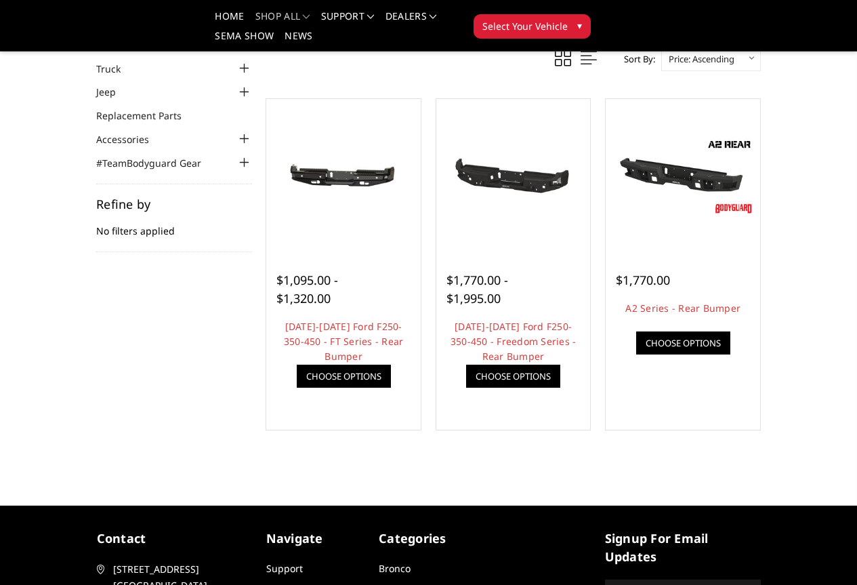
click at [96, 47] on link "Bronco" at bounding box center [120, 45] width 49 height 14
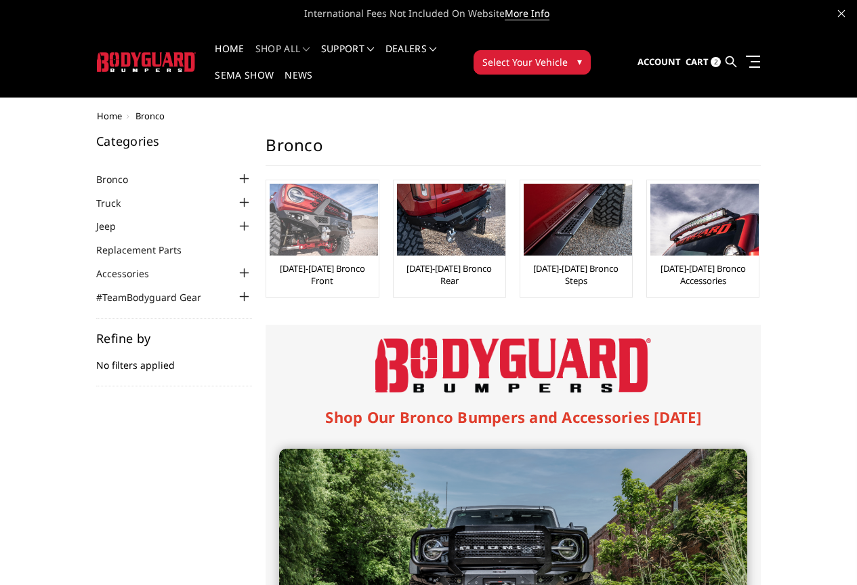
click at [270, 200] on img at bounding box center [324, 220] width 108 height 72
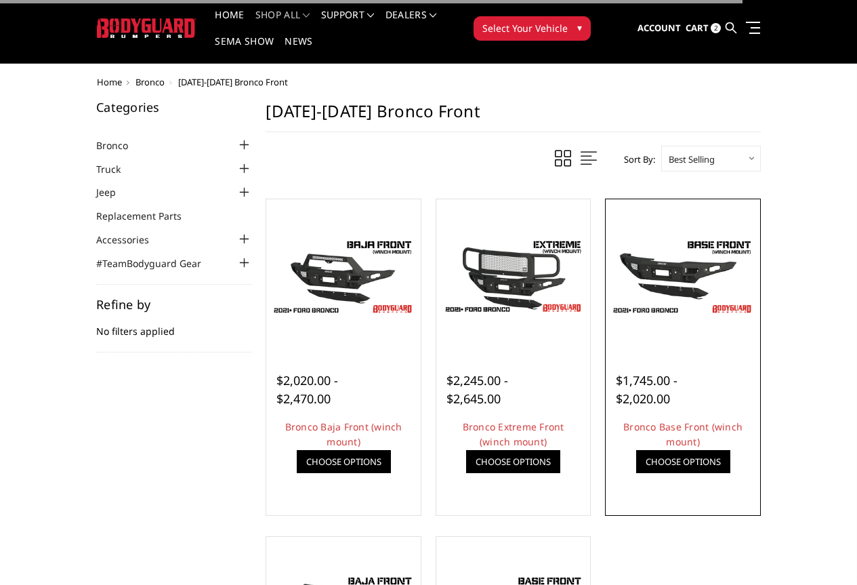
scroll to position [68, 0]
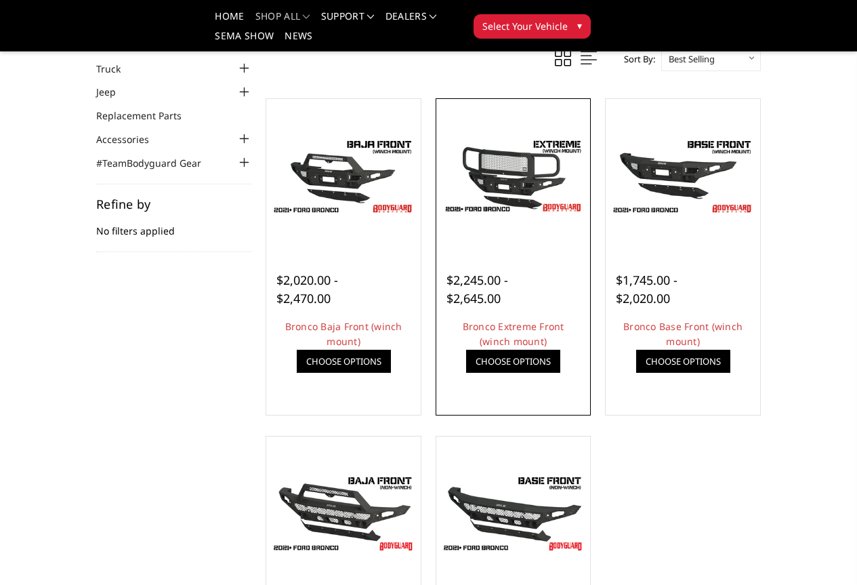
click at [0, 0] on img at bounding box center [0, 0] width 0 height 0
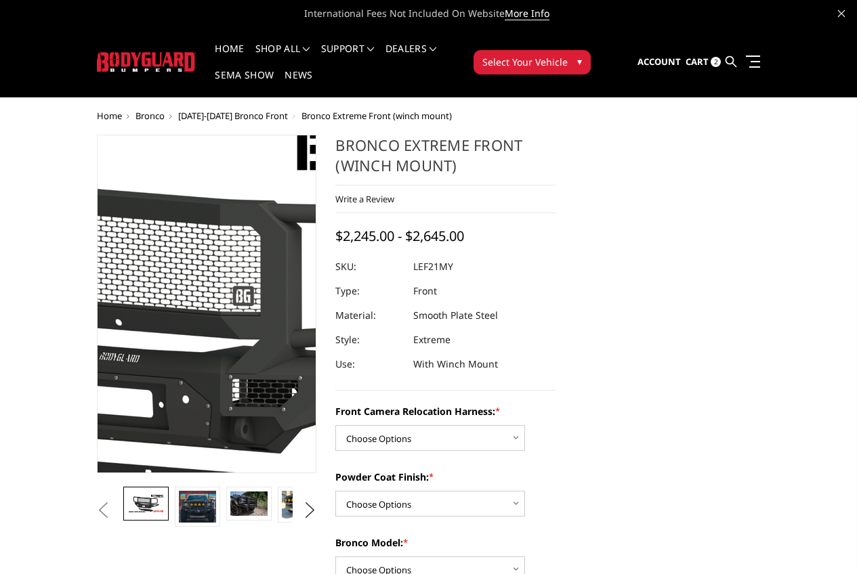
click at [199, 313] on img at bounding box center [176, 339] width 867 height 488
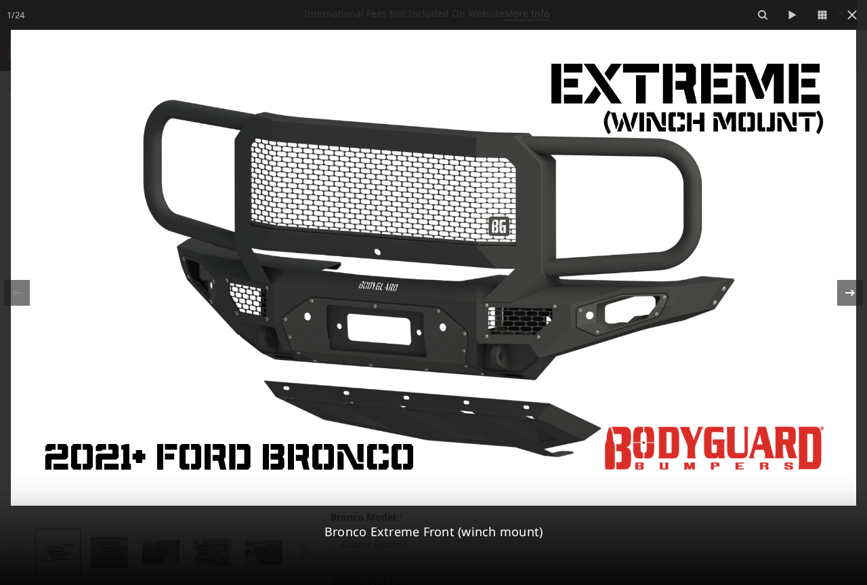
click at [851, 303] on div at bounding box center [850, 293] width 26 height 26
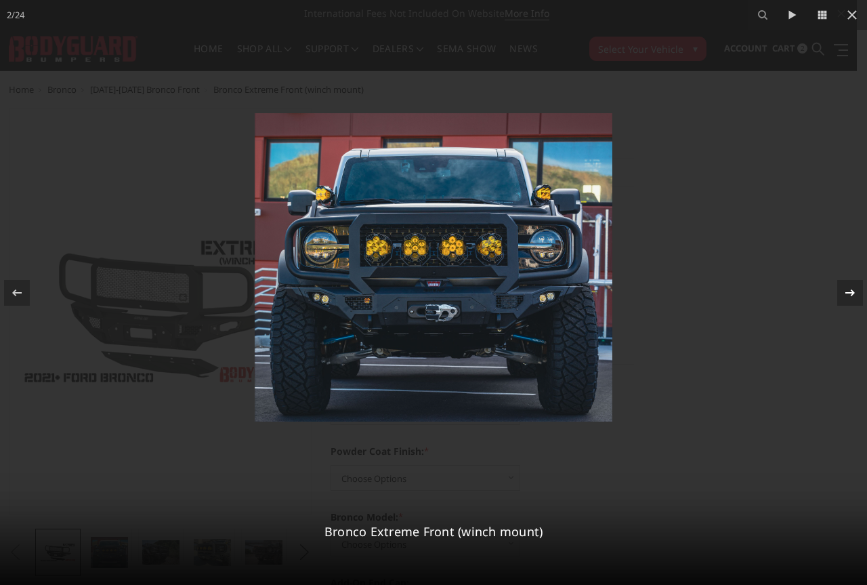
click at [849, 301] on div at bounding box center [850, 293] width 26 height 26
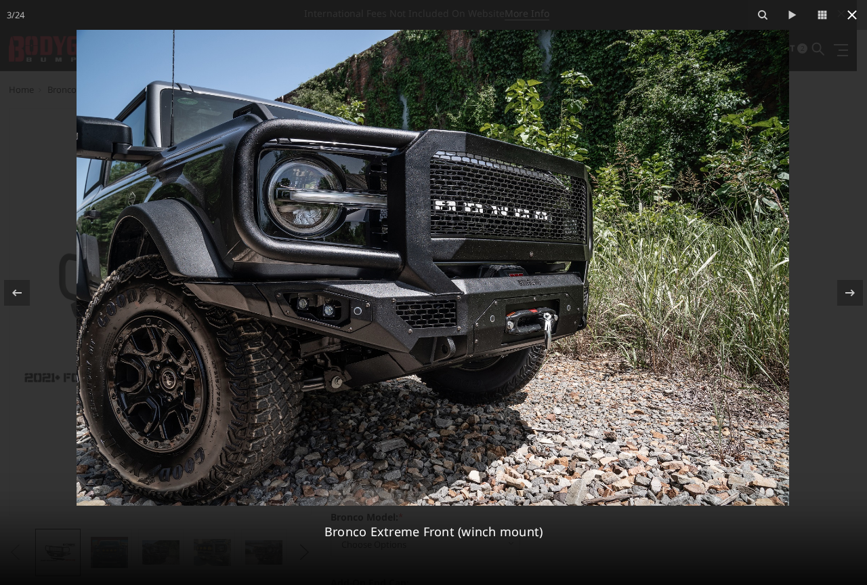
click at [853, 8] on icon at bounding box center [852, 15] width 16 height 16
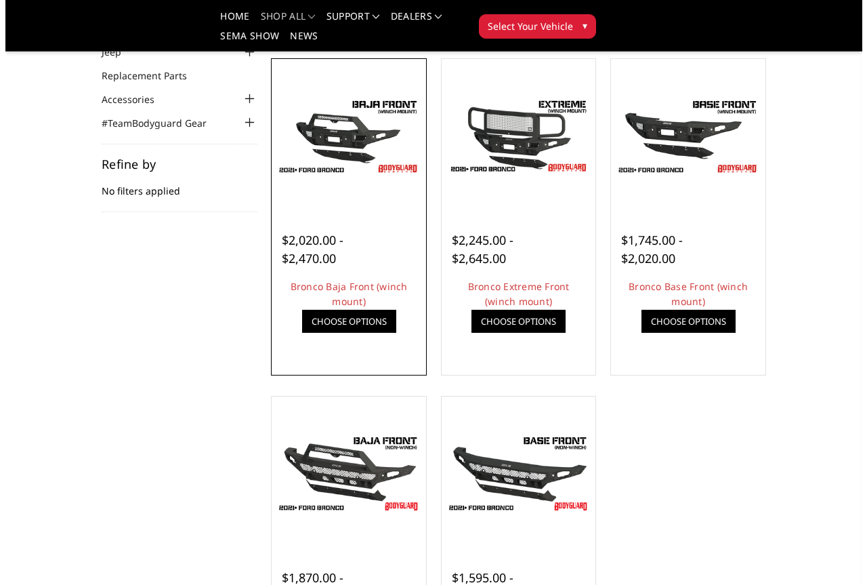
scroll to position [68, 0]
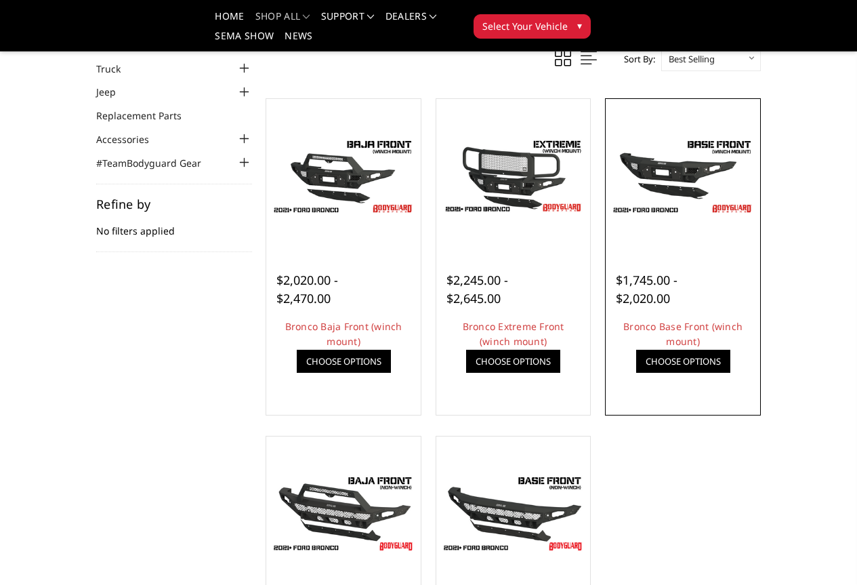
click at [0, 0] on link "Quick view" at bounding box center [0, 0] width 0 height 0
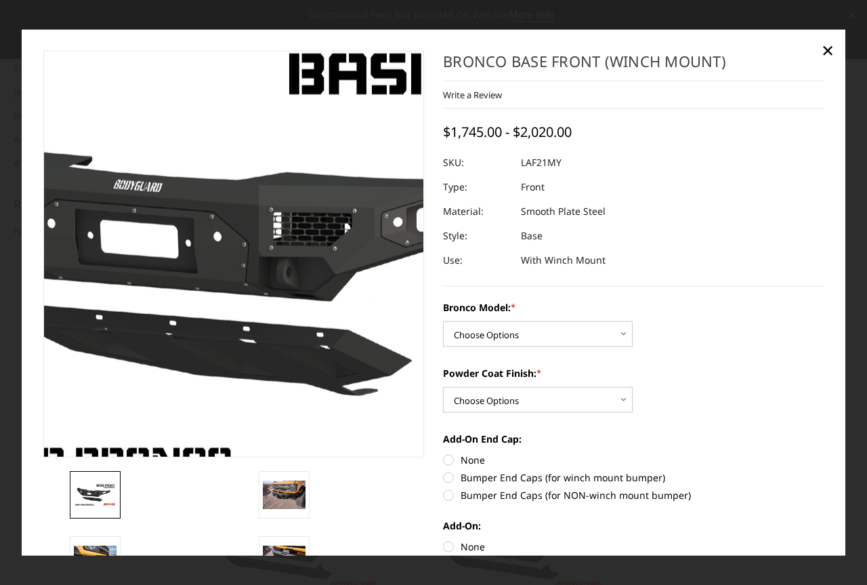
click at [209, 219] on img at bounding box center [260, 262] width 867 height 488
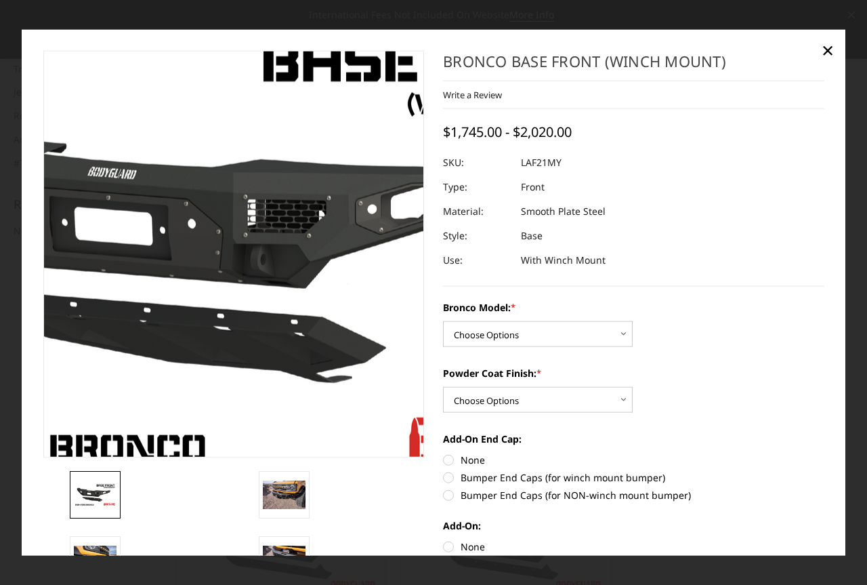
click at [228, 283] on img at bounding box center [235, 248] width 867 height 488
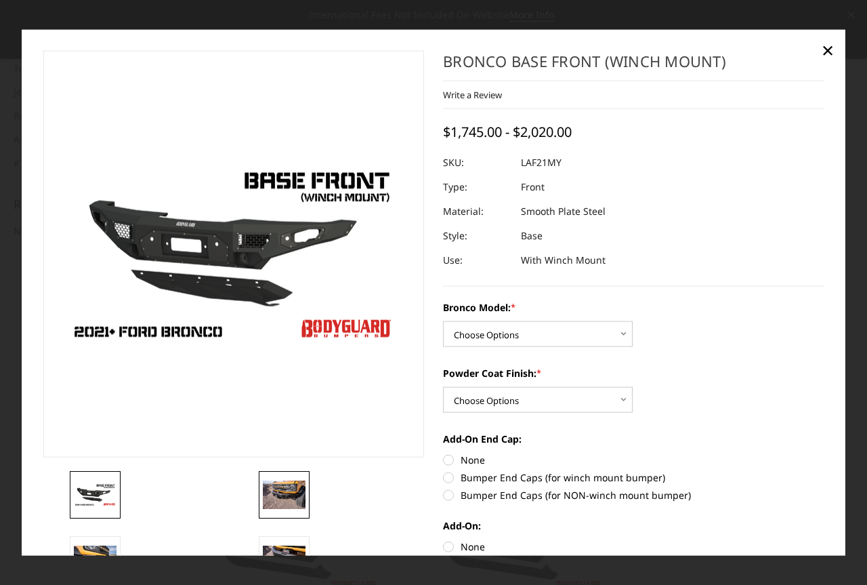
click at [291, 486] on img at bounding box center [284, 494] width 43 height 28
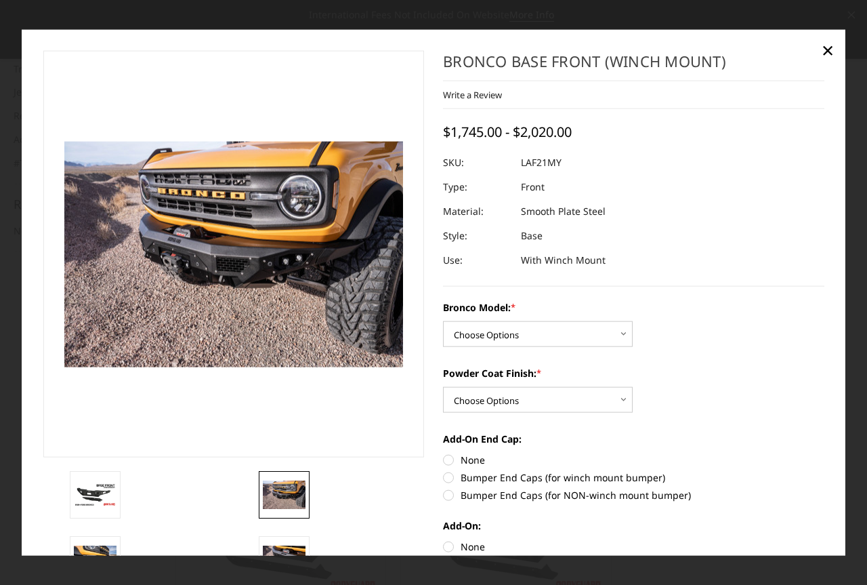
click at [291, 486] on img at bounding box center [284, 494] width 43 height 28
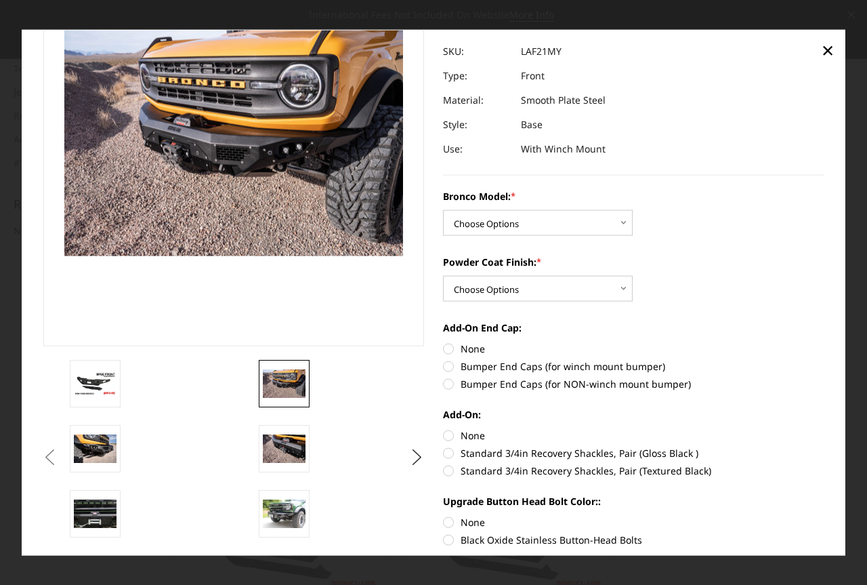
scroll to position [135, 0]
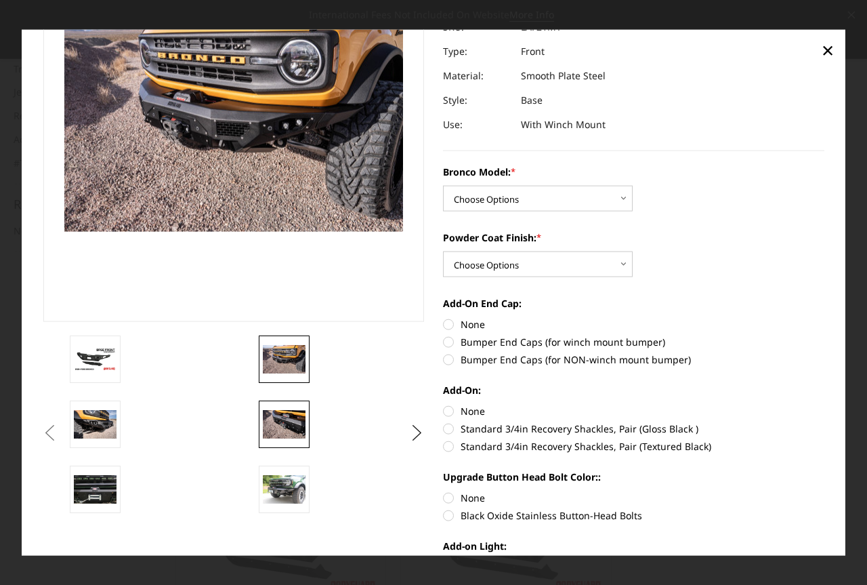
click at [278, 428] on img at bounding box center [284, 424] width 43 height 28
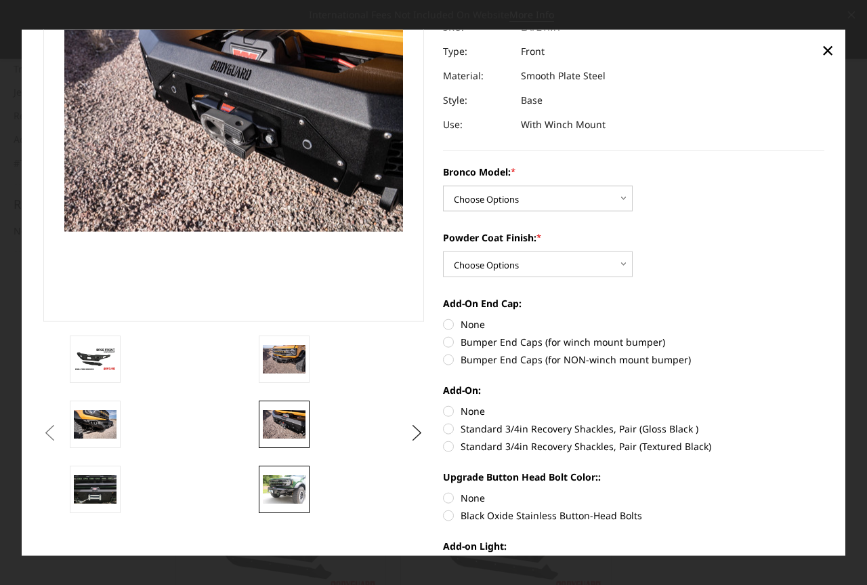
click at [289, 481] on img at bounding box center [284, 489] width 43 height 28
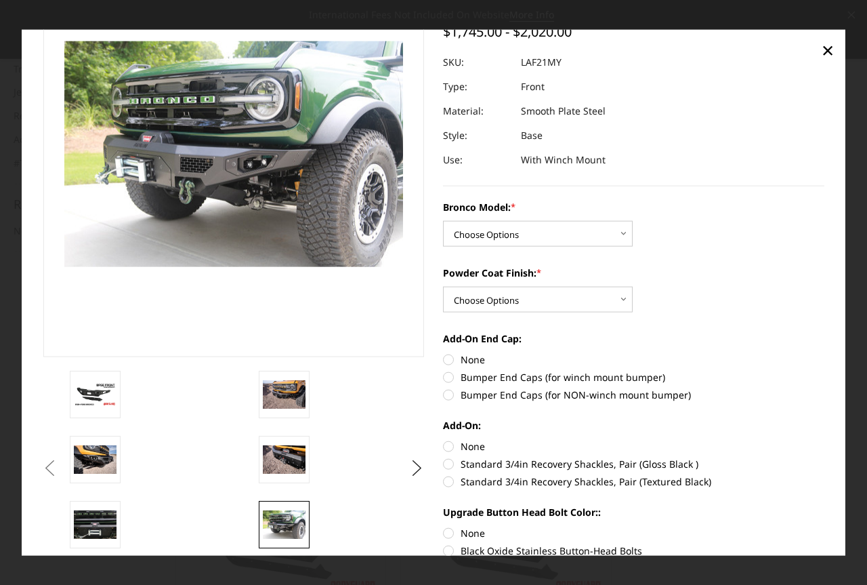
scroll to position [68, 0]
